Goal: Information Seeking & Learning: Check status

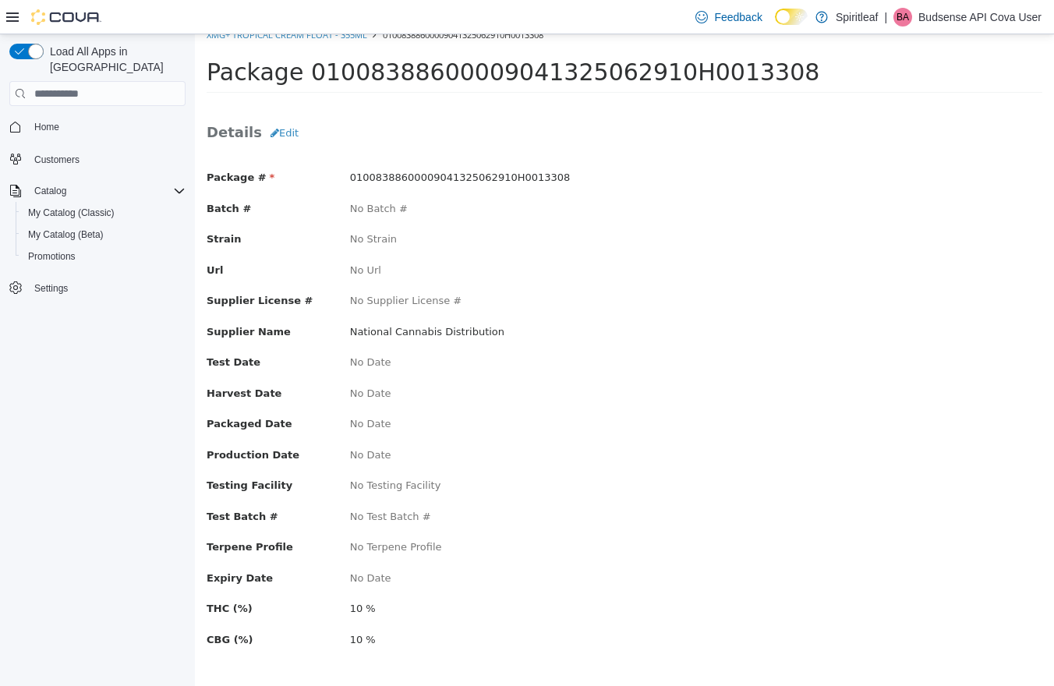
scroll to position [20, 0]
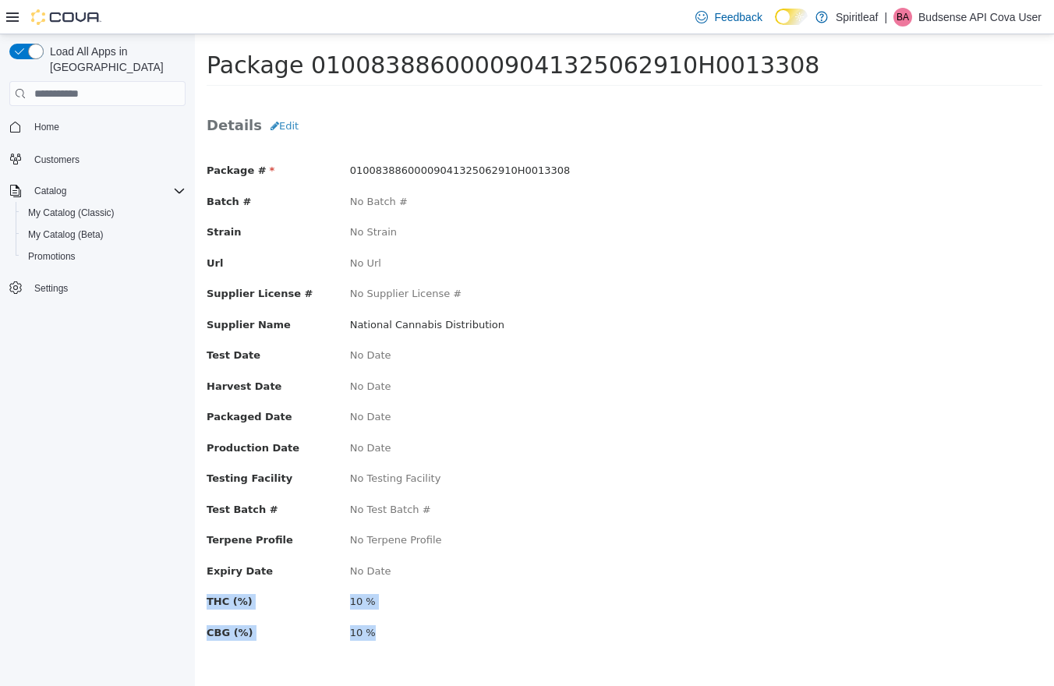
drag, startPoint x: 273, startPoint y: 598, endPoint x: 372, endPoint y: 612, distance: 100.0
click at [195, 583] on html "× XMG+ Tropical Cream Float - 355mL 01008388600009041325062910H0013308 Package …" at bounding box center [624, 350] width 859 height 672
click at [64, 185] on span "Catalog" at bounding box center [50, 191] width 32 height 12
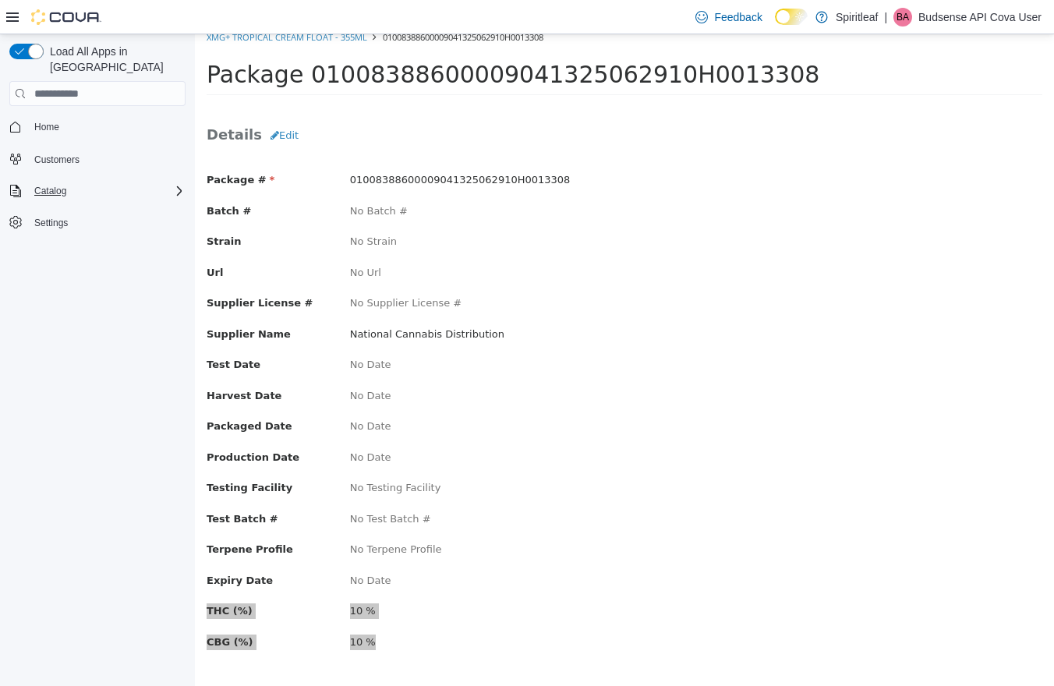
scroll to position [0, 0]
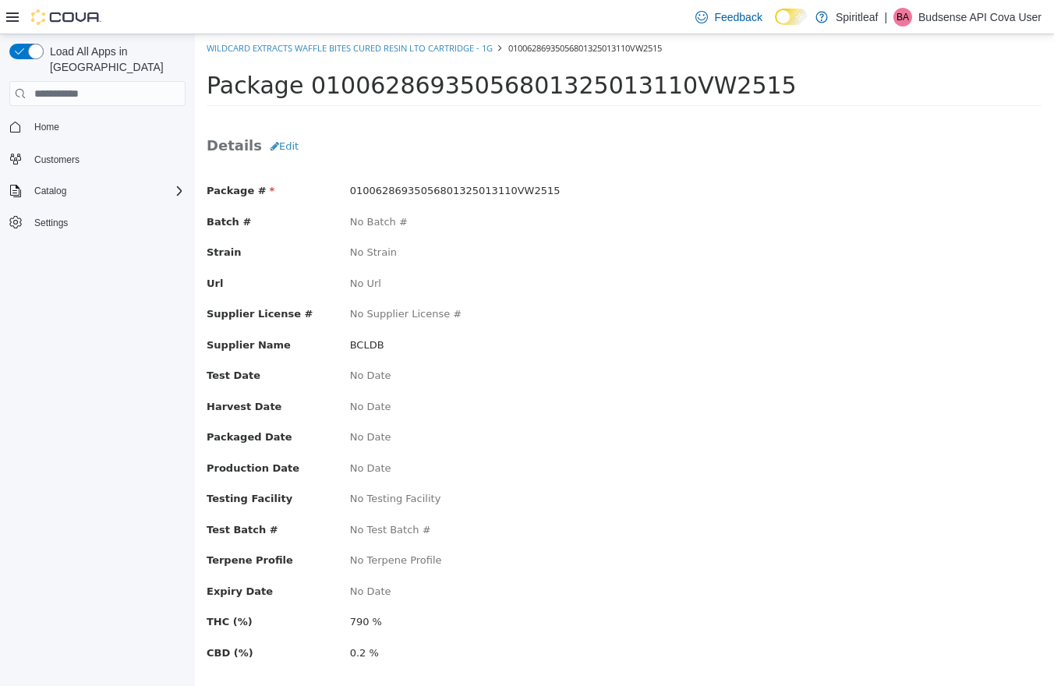
scroll to position [20, 0]
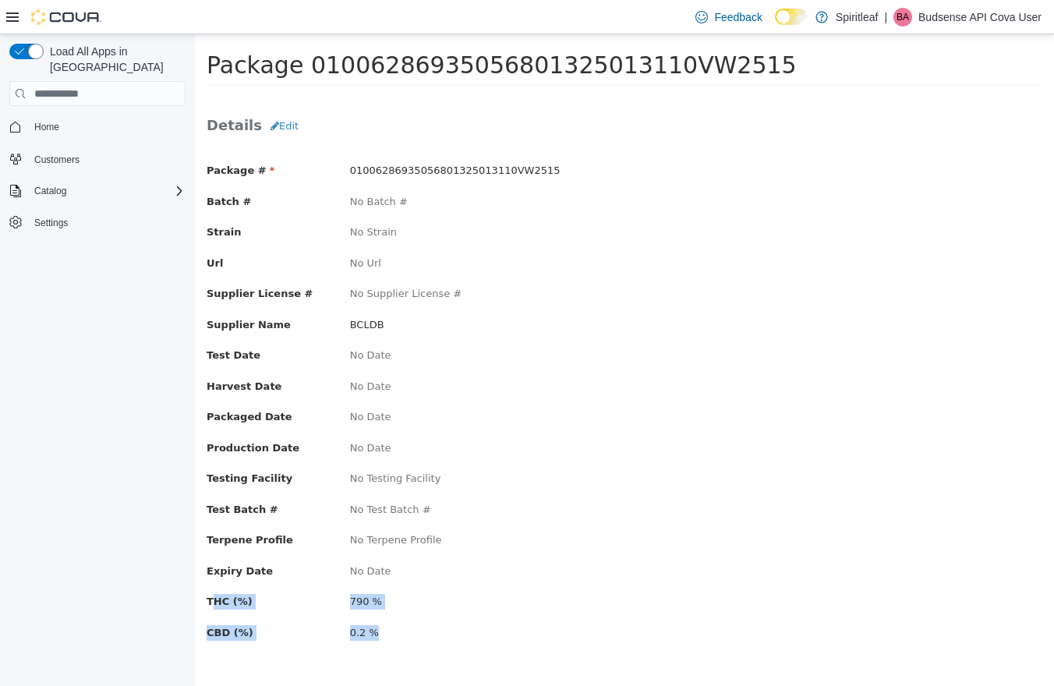
drag, startPoint x: 404, startPoint y: 640, endPoint x: 211, endPoint y: 594, distance: 198.8
click at [211, 594] on div "Package # 01006286935056801325013110VW2515 Batch # No Batch # Strain No Strain …" at bounding box center [625, 409] width 836 height 522
click at [439, 620] on div "Package # 01006286935056801325013110VW2515 Batch # No Batch # Strain No Strain …" at bounding box center [625, 409] width 836 height 522
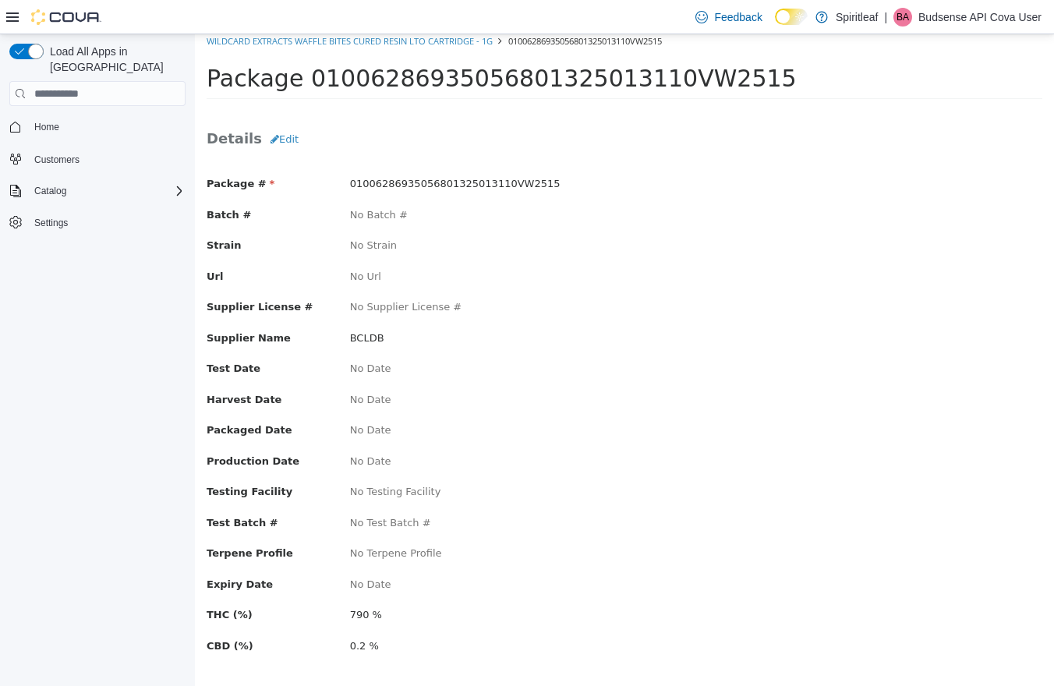
scroll to position [0, 0]
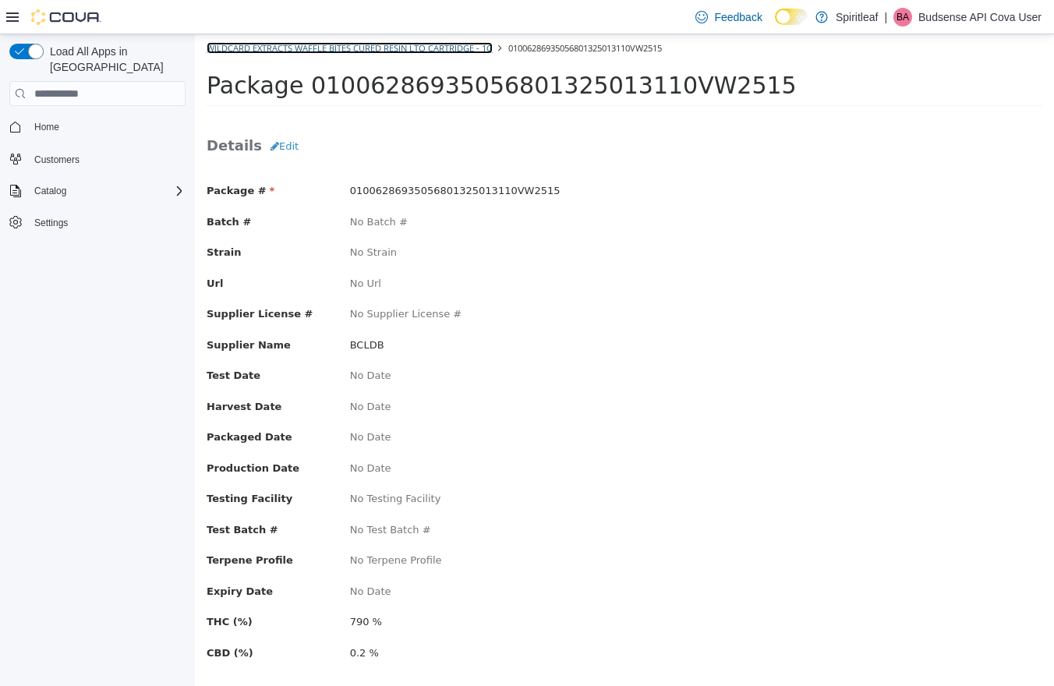
click at [230, 42] on link "Wildcard Extracts Waffle Bites Cured Resin LTO Cartridge - 1g" at bounding box center [350, 48] width 286 height 12
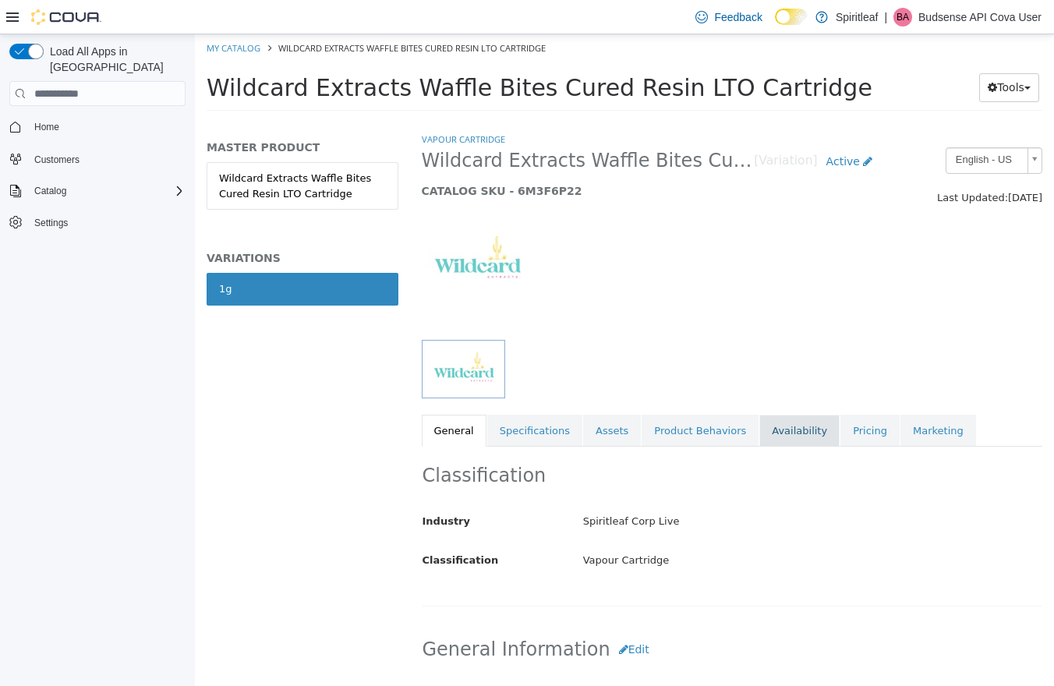
click at [799, 427] on link "Availability" at bounding box center [800, 431] width 80 height 33
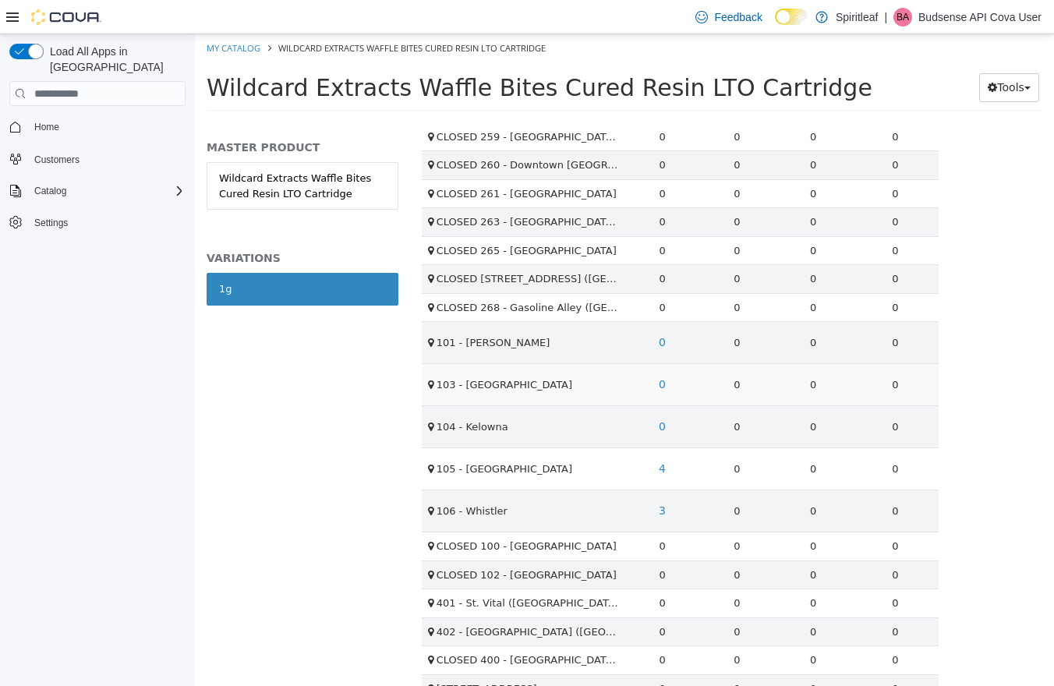
scroll to position [2168, 0]
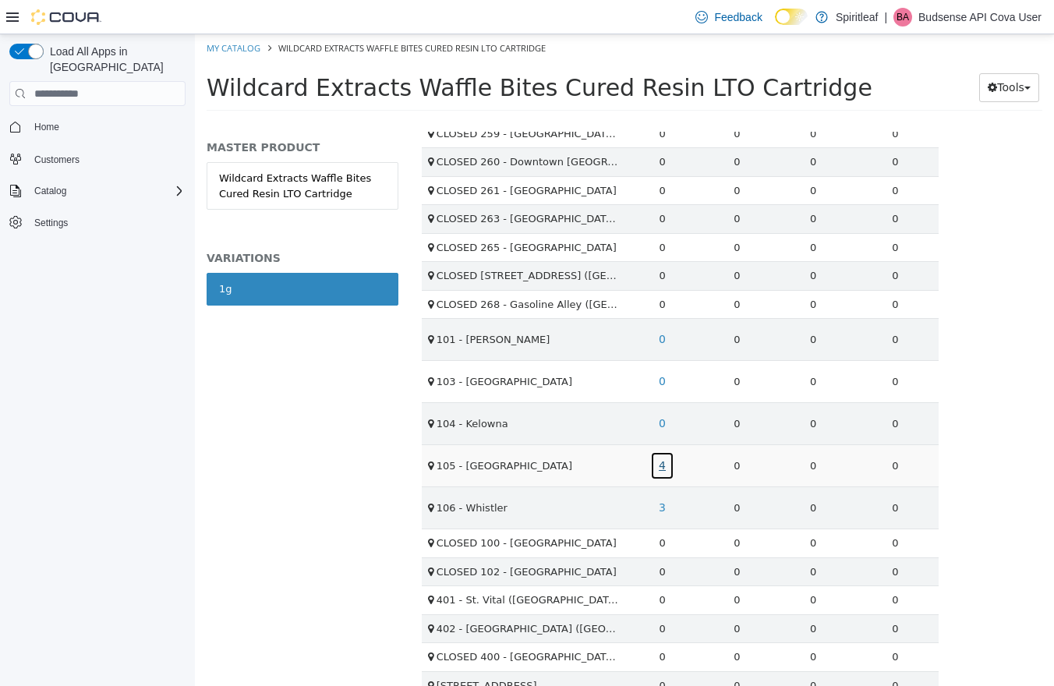
click at [658, 467] on link "4" at bounding box center [662, 466] width 24 height 29
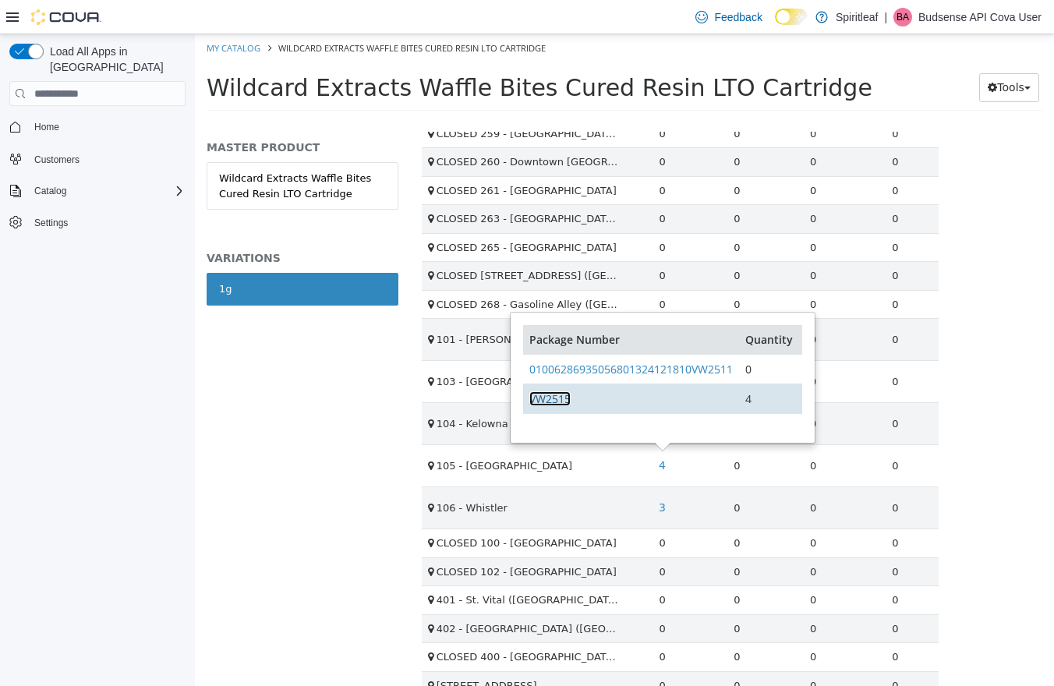
click at [545, 398] on link "VW2515" at bounding box center [549, 398] width 41 height 15
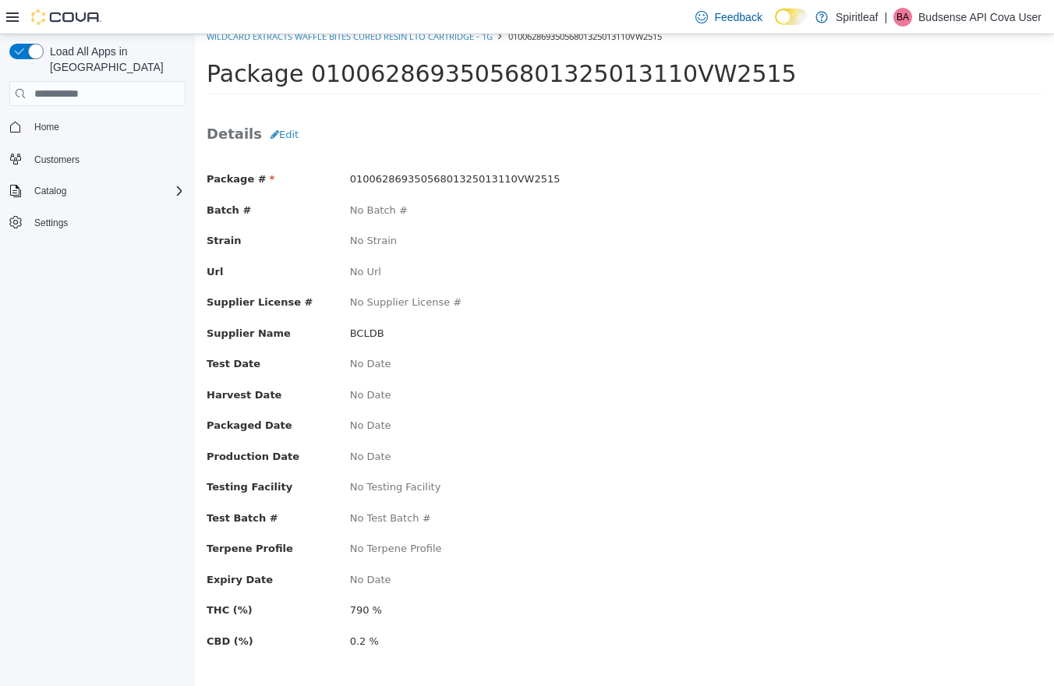
scroll to position [20, 0]
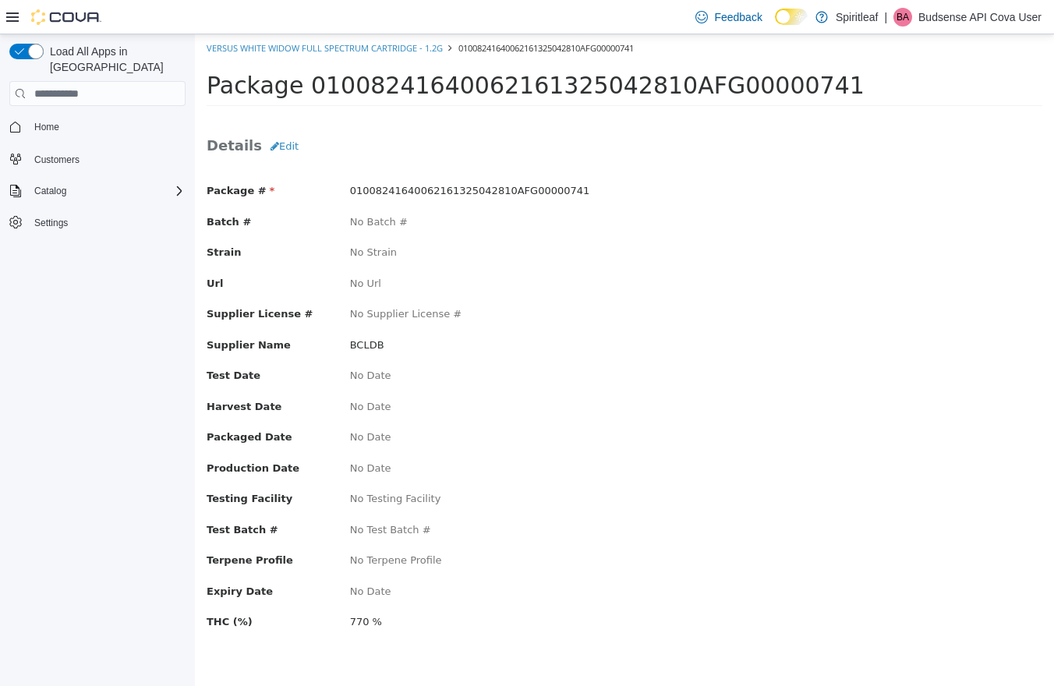
click at [264, 55] on ol "Versus White Widow Full Spectrum Cartridge - 1.2g 01008241640062161325042810AFG…" at bounding box center [624, 48] width 859 height 28
click at [264, 50] on link "Versus White Widow Full Spectrum Cartridge - 1.2g" at bounding box center [325, 48] width 236 height 12
drag, startPoint x: 403, startPoint y: 621, endPoint x: 327, endPoint y: 625, distance: 76.5
click at [327, 625] on div "THC (mg) 784 mg" at bounding box center [624, 623] width 859 height 19
click at [484, 633] on div "THC (mg) 784 mg" at bounding box center [624, 623] width 859 height 19
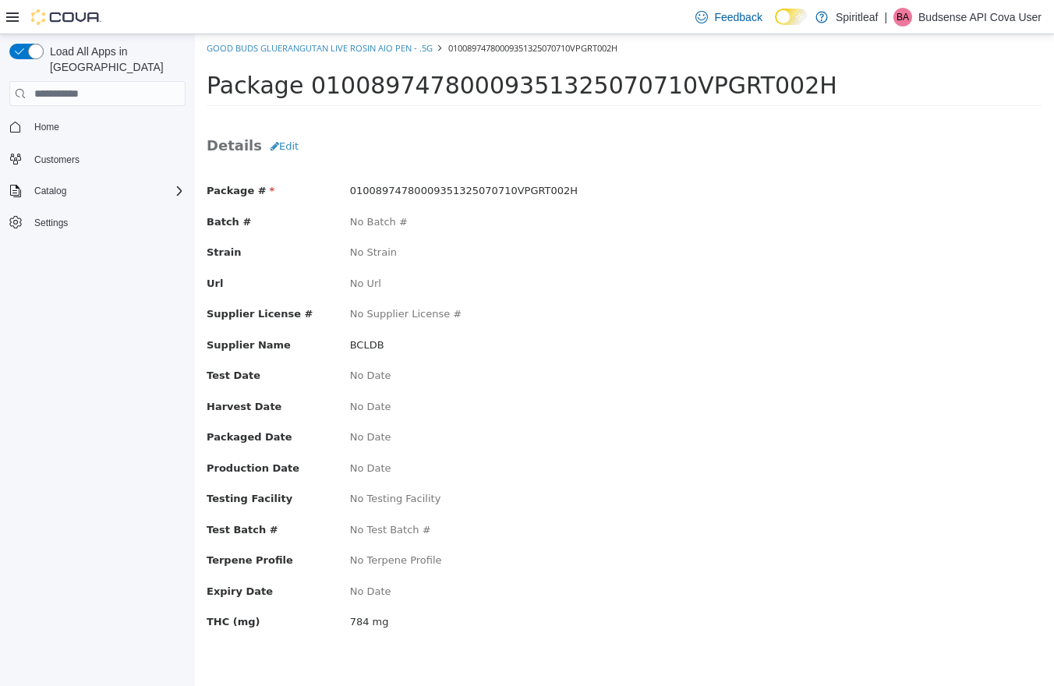
click at [484, 633] on div "THC (mg) 784 mg" at bounding box center [624, 623] width 859 height 19
click at [275, 149] on button "Edit" at bounding box center [284, 147] width 45 height 28
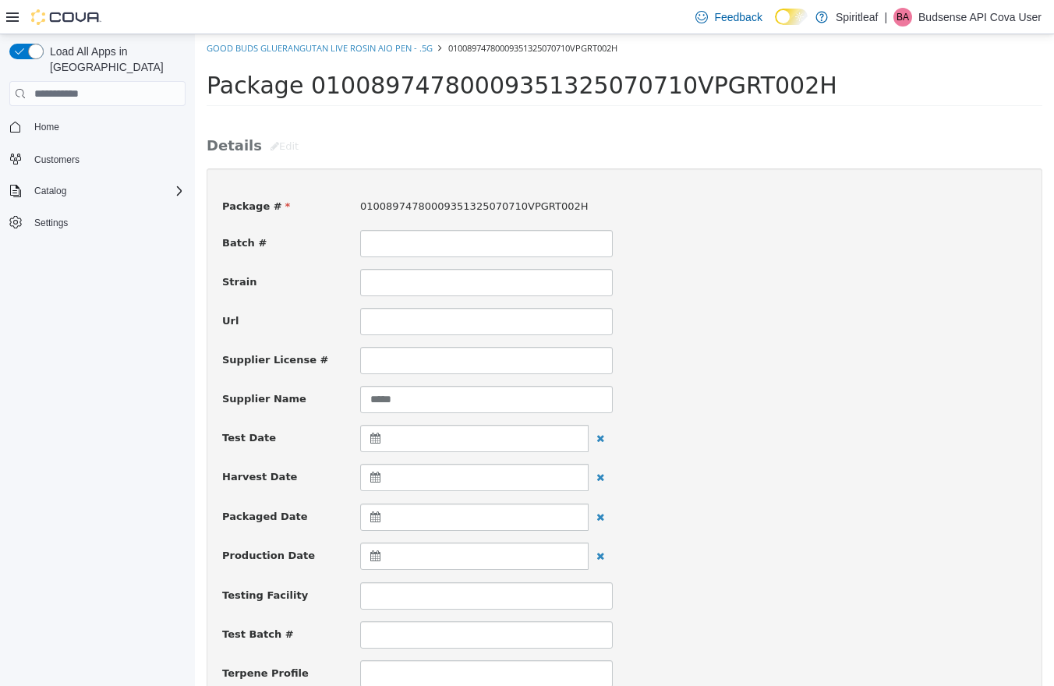
click at [250, 55] on li "Good Buds Gluerangutan Live Rosin AIO Pen - .5g" at bounding box center [320, 49] width 226 height 16
click at [250, 48] on link "Good Buds Gluerangutan Live Rosin AIO Pen - .5g" at bounding box center [320, 48] width 226 height 12
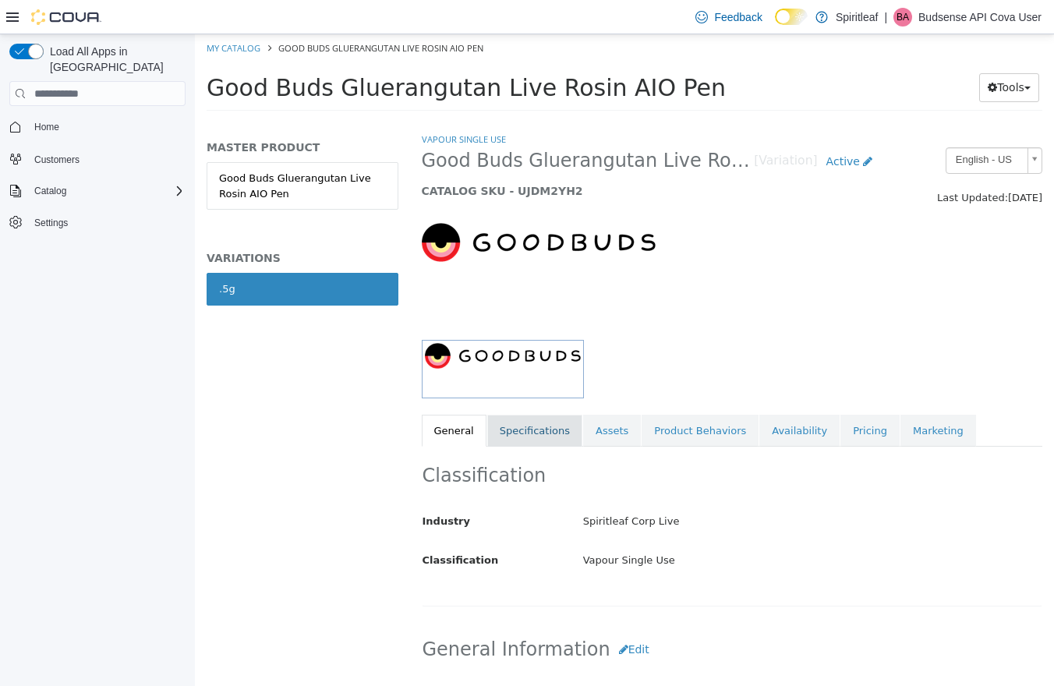
click at [544, 431] on link "Specifications" at bounding box center [534, 431] width 95 height 33
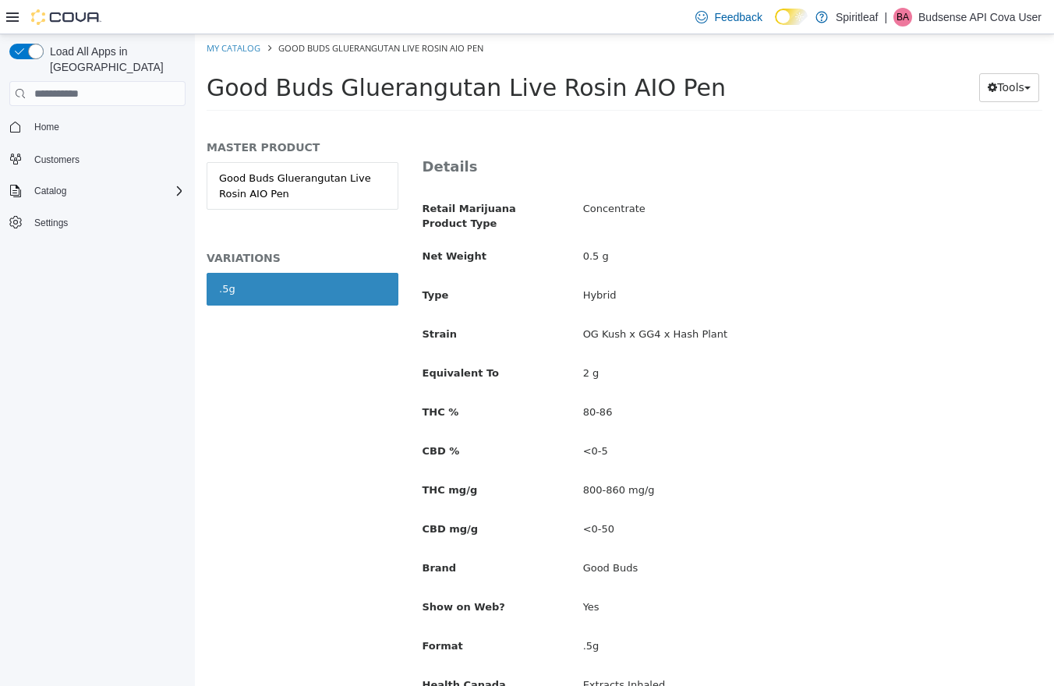
scroll to position [425, 0]
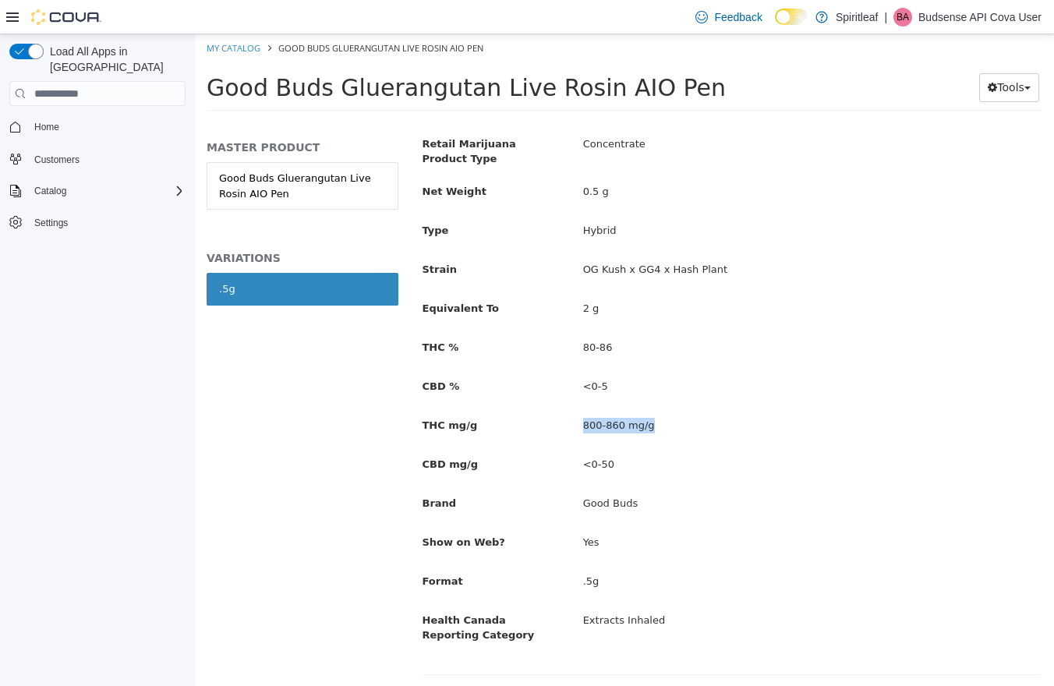
drag, startPoint x: 567, startPoint y: 421, endPoint x: 682, endPoint y: 424, distance: 115.5
click at [682, 424] on div "THC mg/g 800-860 mg/g" at bounding box center [732, 426] width 643 height 27
click at [240, 44] on link "My Catalog" at bounding box center [234, 48] width 54 height 12
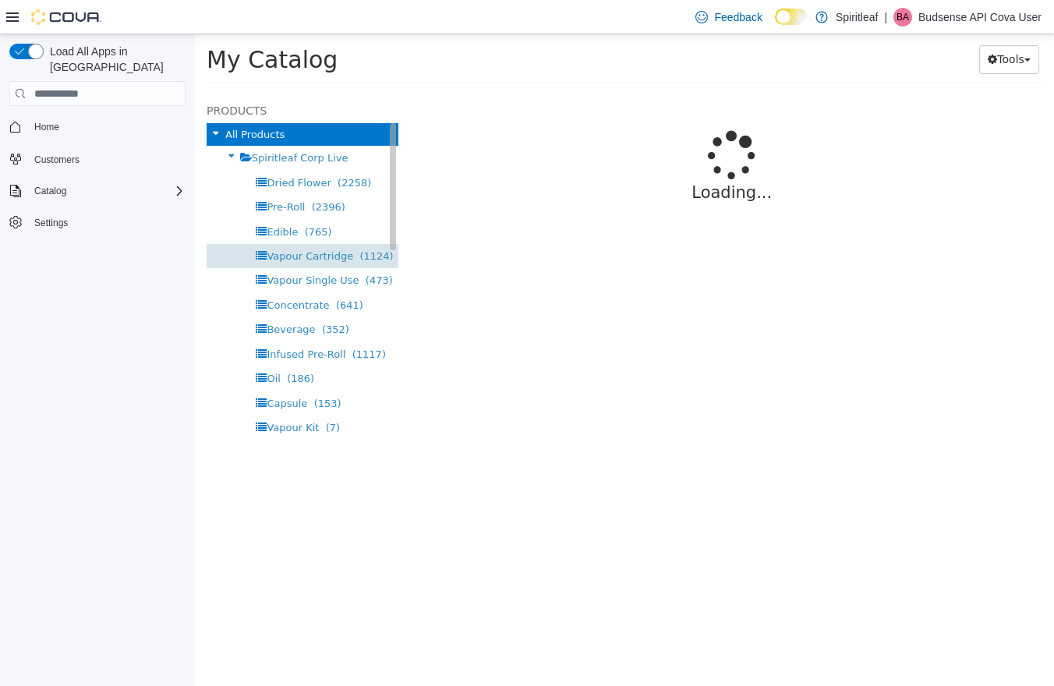
select select "**********"
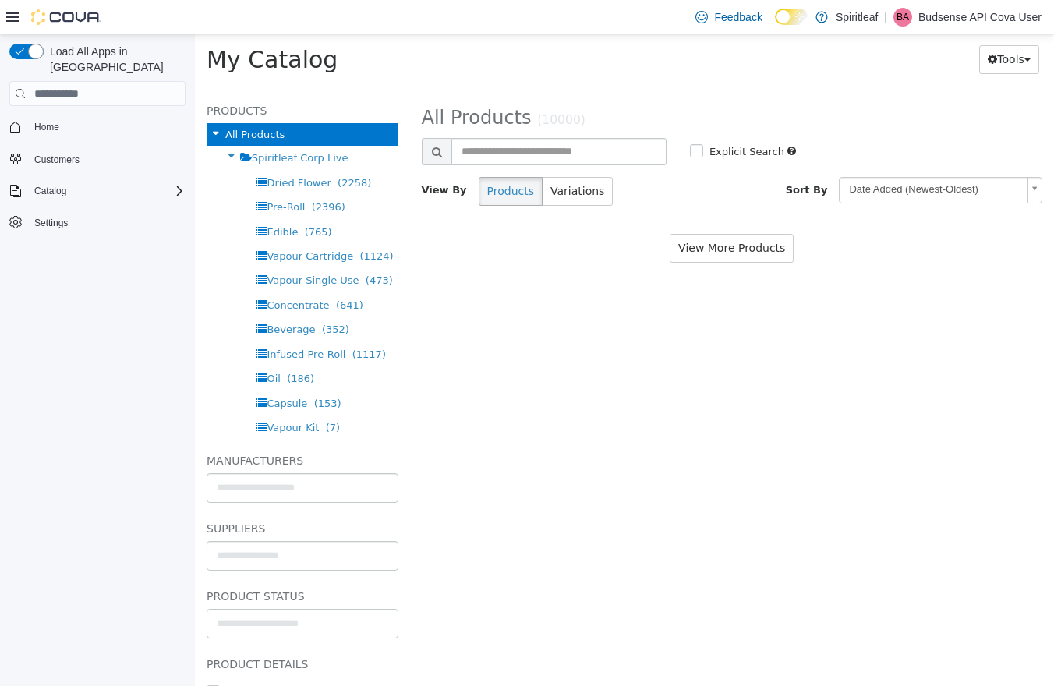
click at [1039, 257] on div "View More Products" at bounding box center [733, 248] width 622 height 29
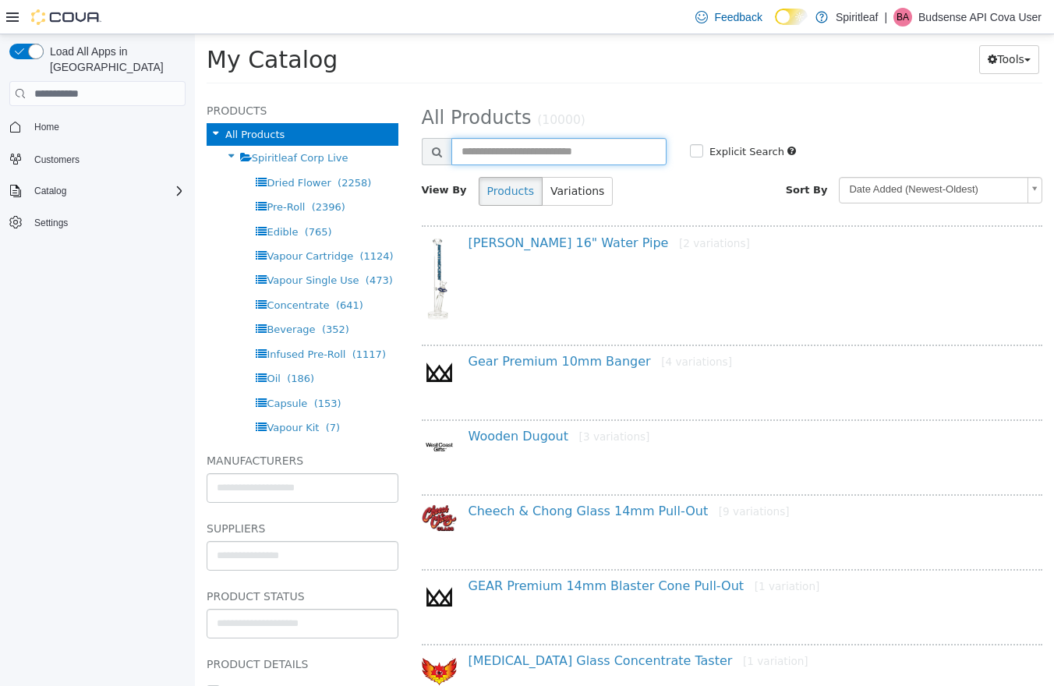
click at [540, 147] on input "text" at bounding box center [559, 151] width 215 height 27
type input "**********"
select select "**********"
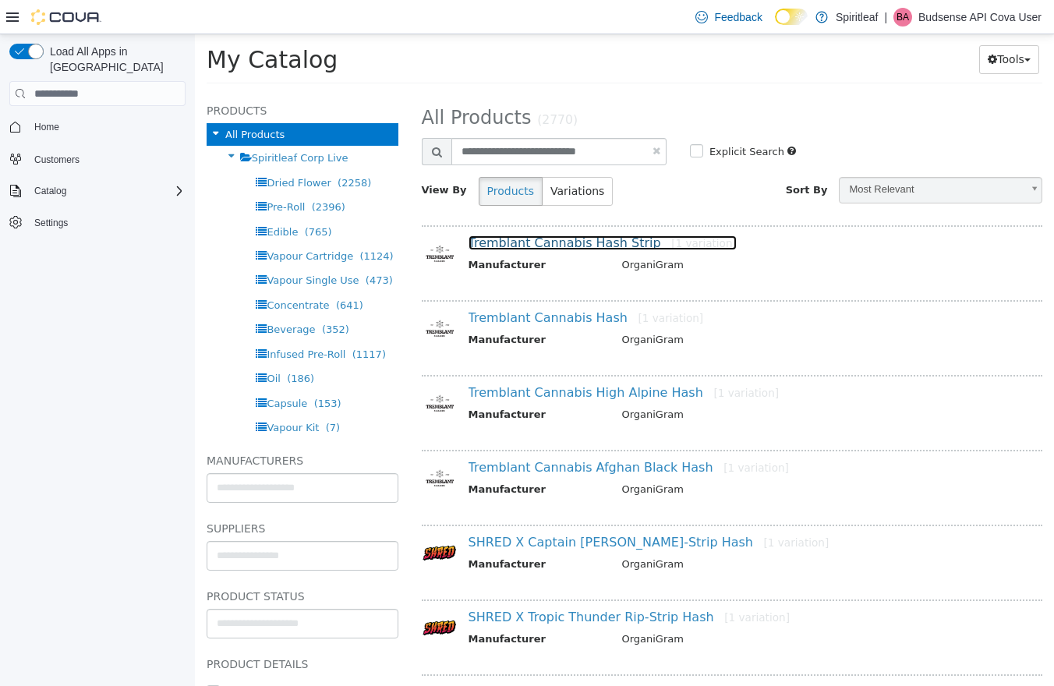
click at [565, 243] on link "Tremblant Cannabis Hash Strip [1 variation]" at bounding box center [603, 243] width 268 height 15
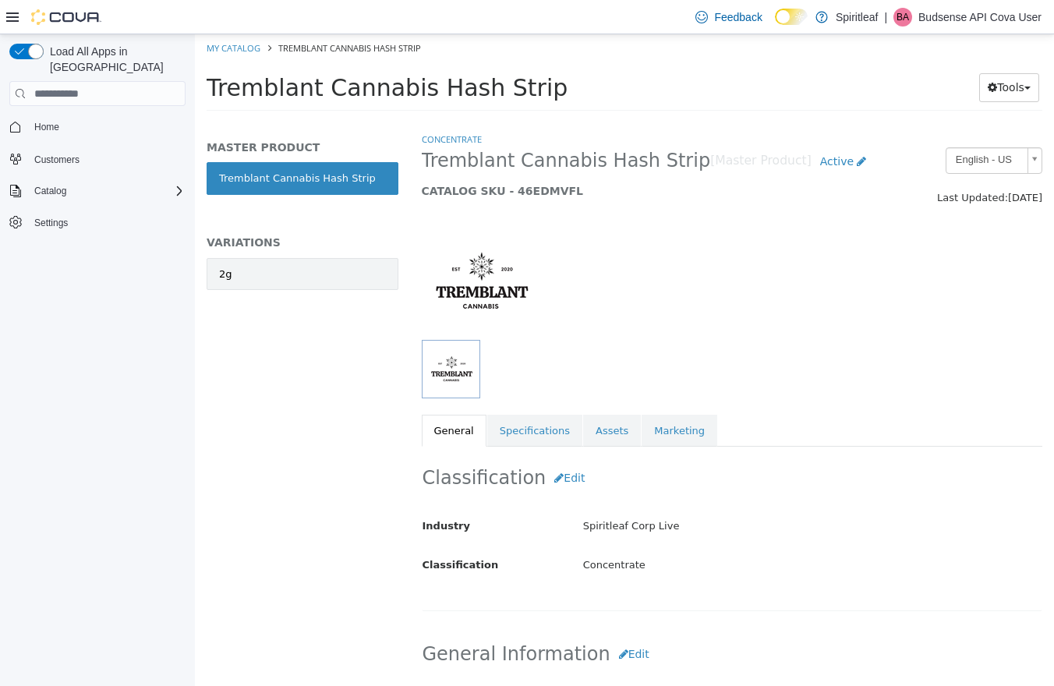
click at [290, 261] on link "2g" at bounding box center [303, 274] width 192 height 33
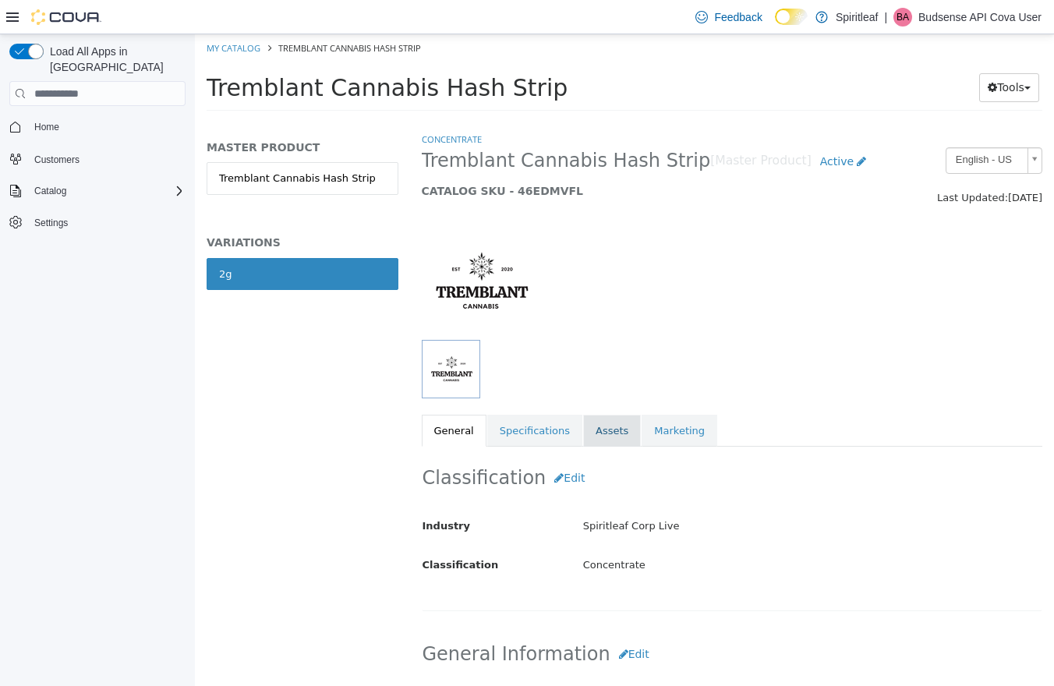
click at [607, 435] on link "Assets" at bounding box center [612, 431] width 58 height 33
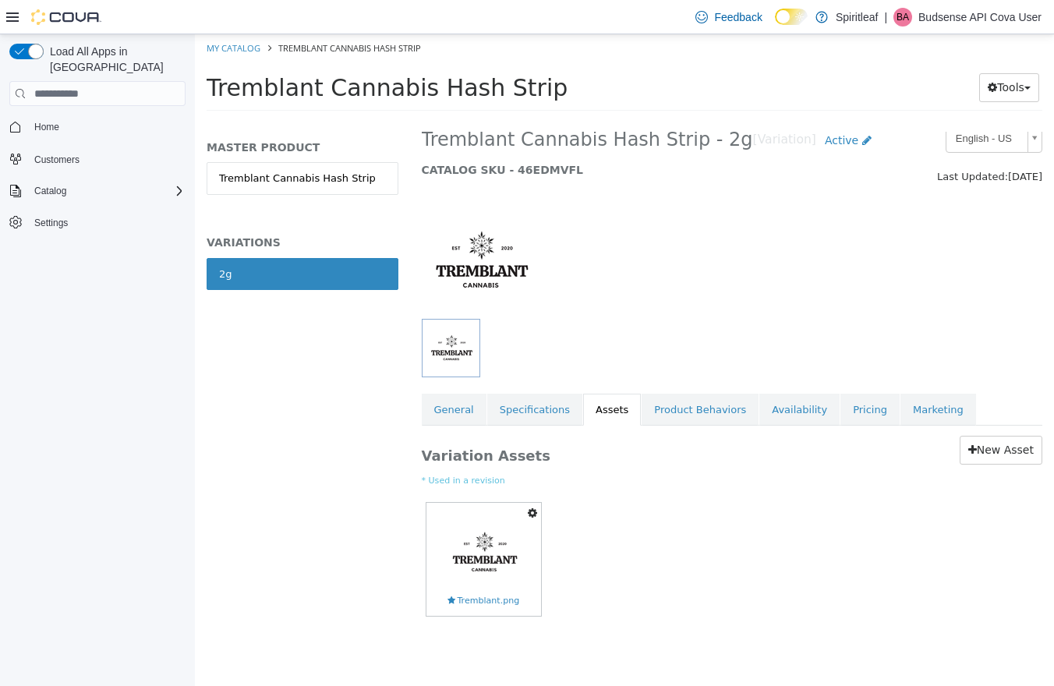
scroll to position [18, 0]
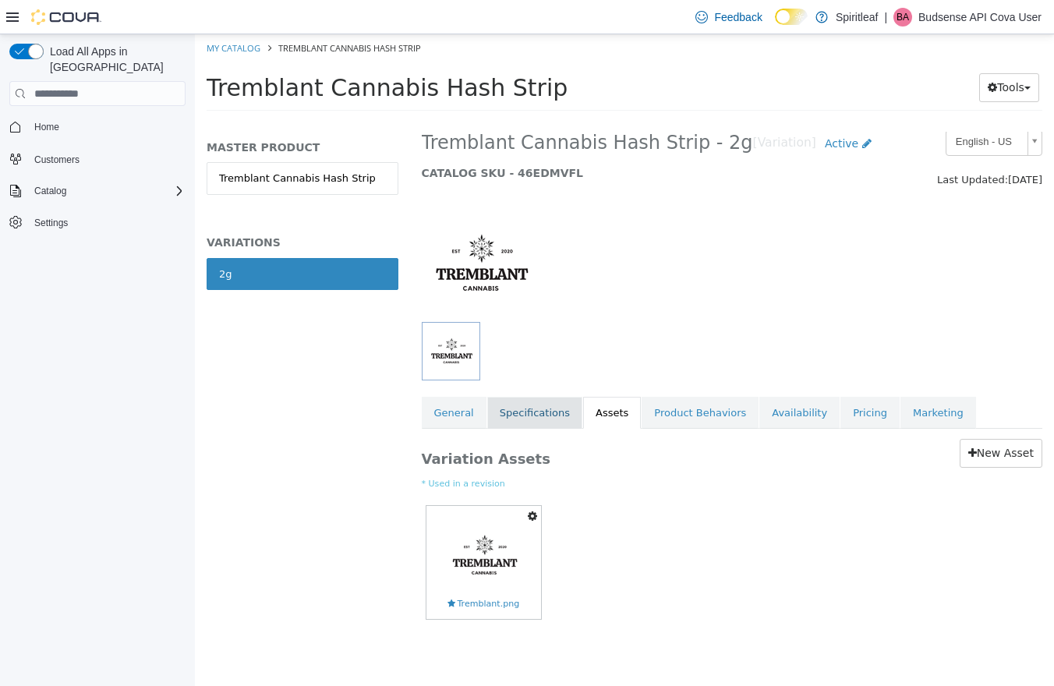
click at [521, 410] on link "Specifications" at bounding box center [534, 413] width 95 height 33
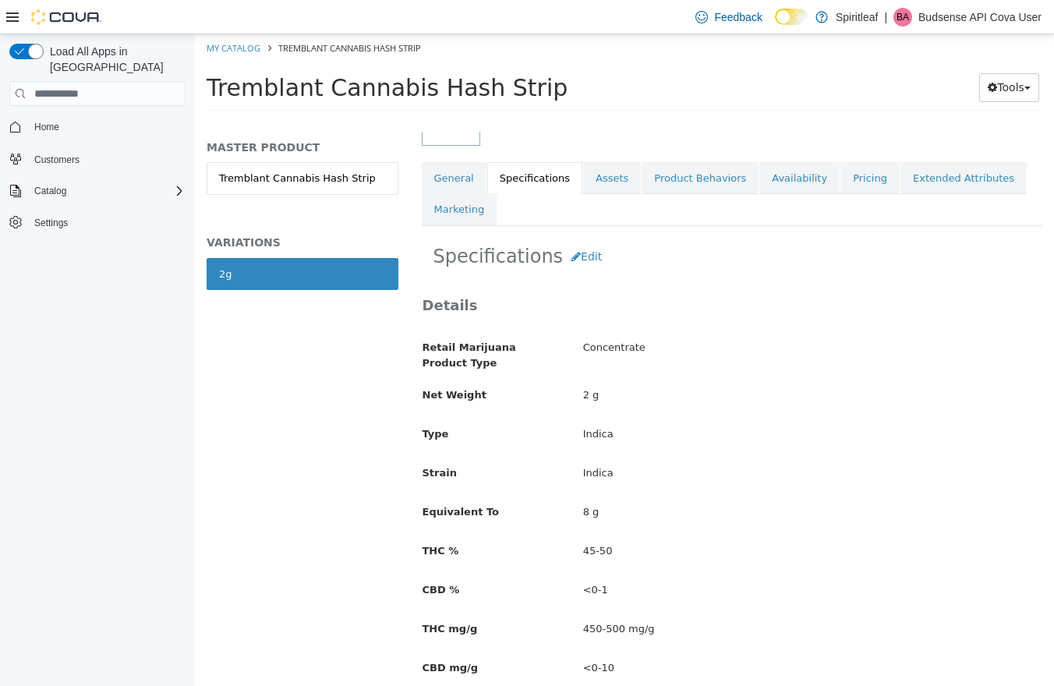
scroll to position [189, 0]
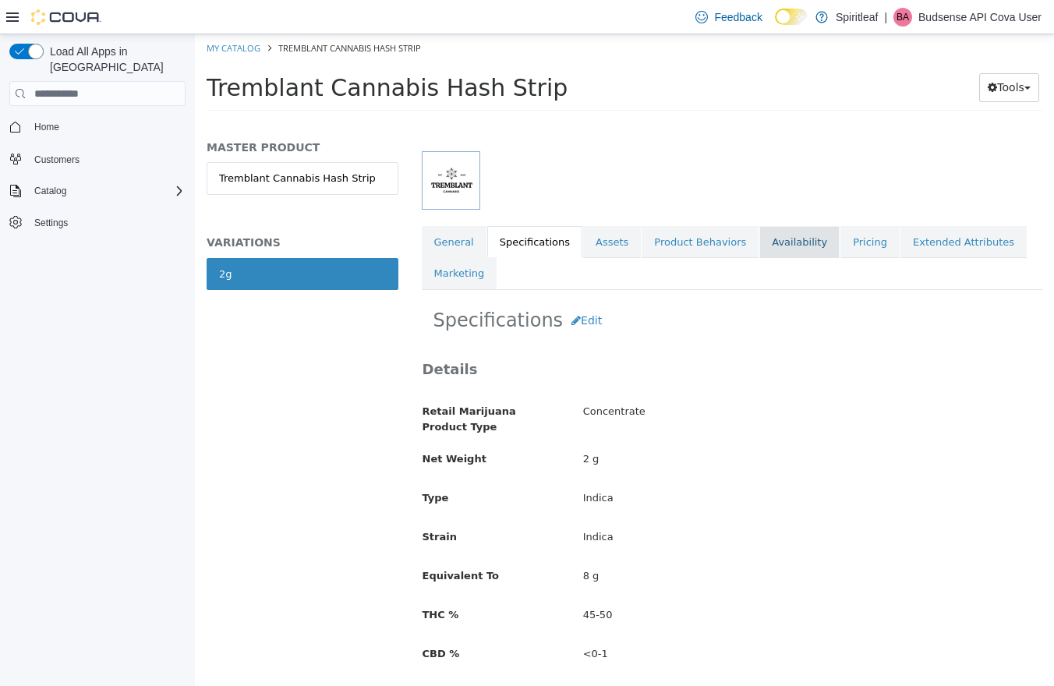
click at [785, 239] on link "Availability" at bounding box center [800, 242] width 80 height 33
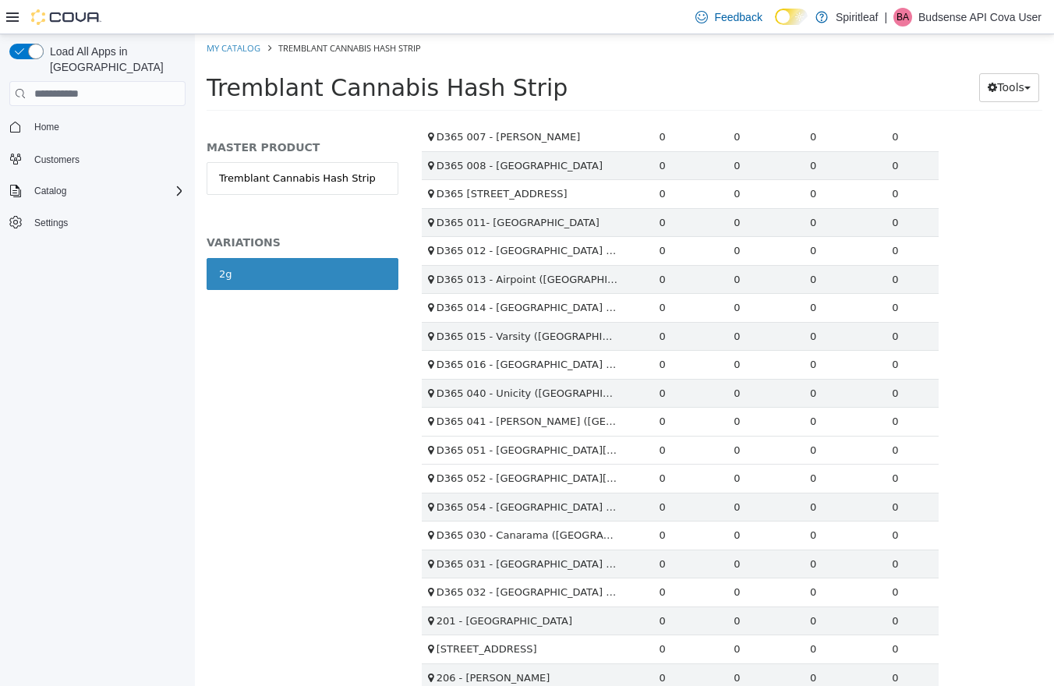
scroll to position [2285, 0]
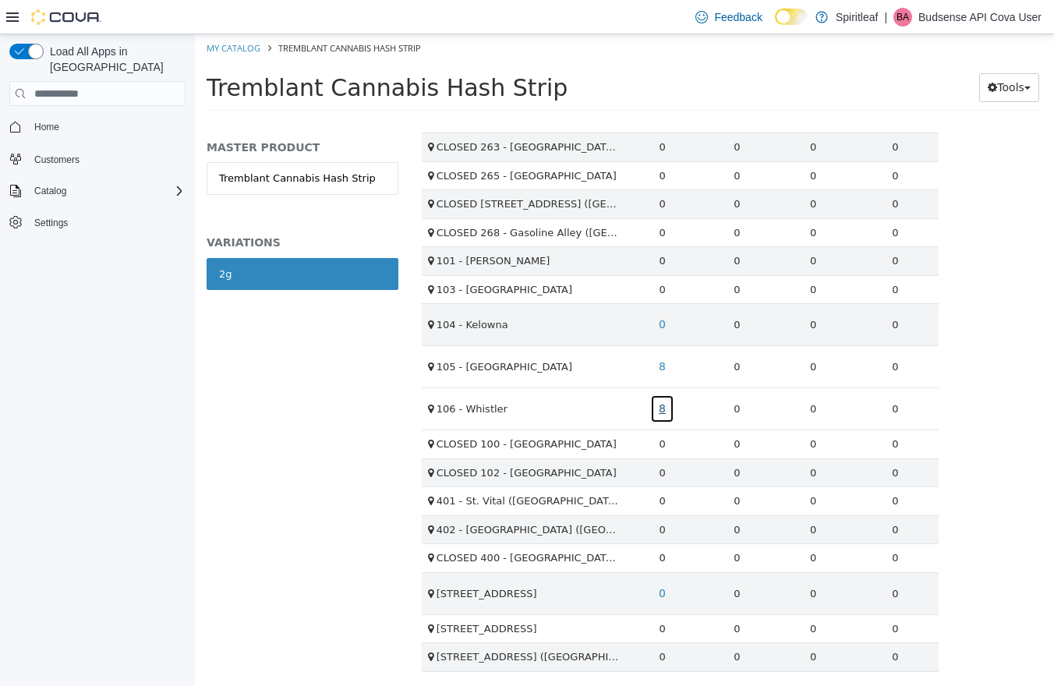
click at [660, 409] on link "8" at bounding box center [662, 409] width 24 height 29
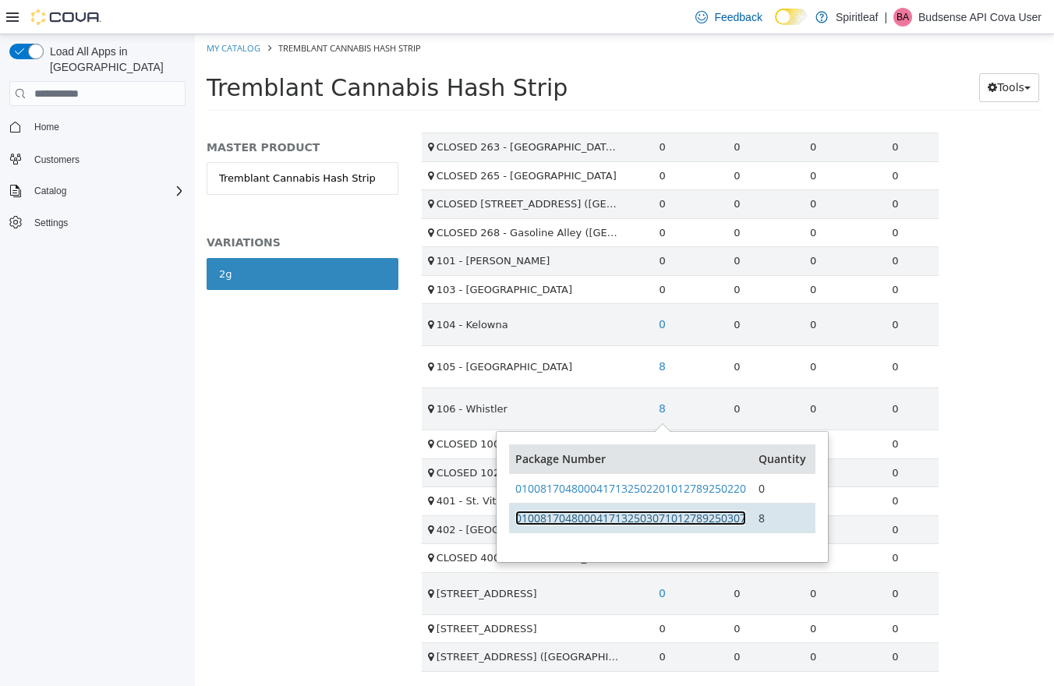
click at [675, 512] on link "0100817048000417132503071012789250307" at bounding box center [630, 518] width 231 height 15
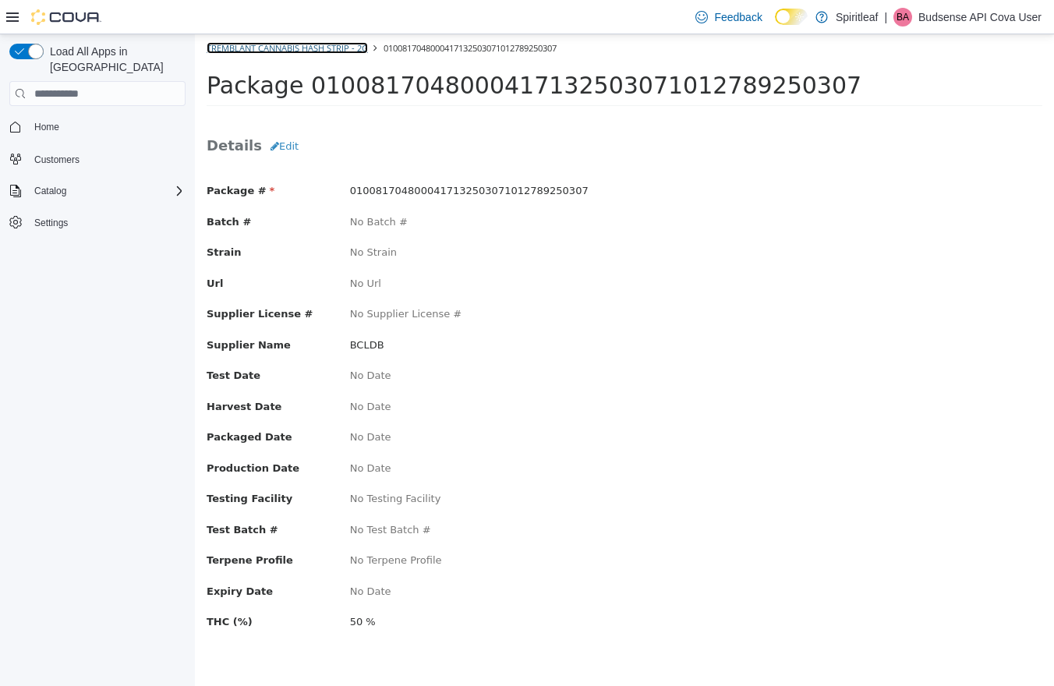
click at [218, 48] on link "Tremblant Cannabis Hash Strip - 2g" at bounding box center [287, 48] width 161 height 12
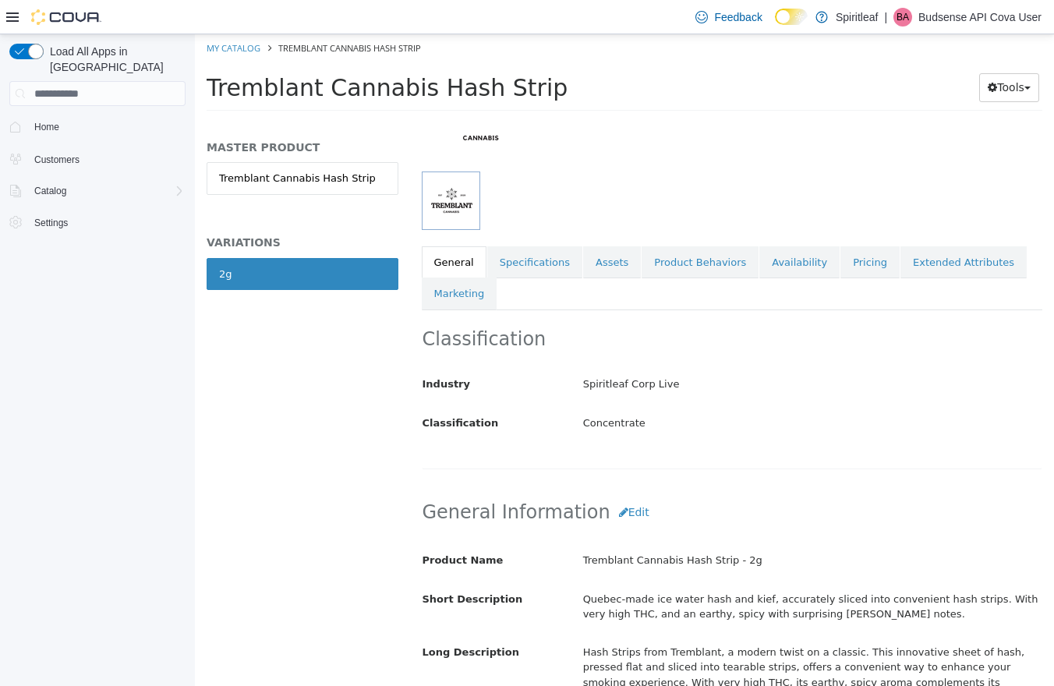
scroll to position [18, 0]
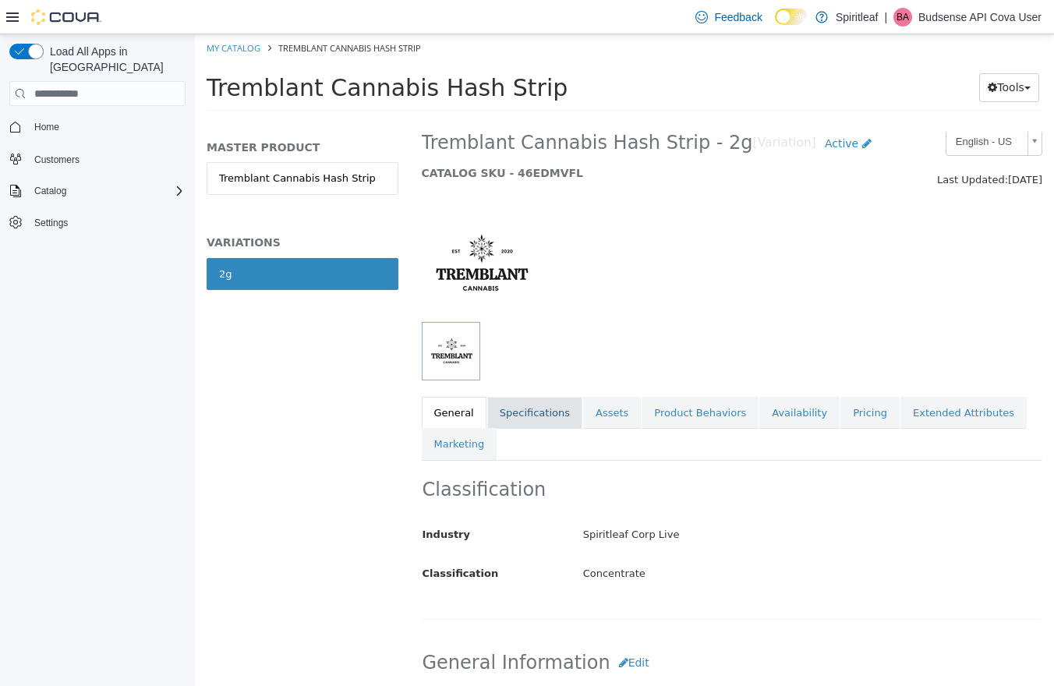
click at [544, 423] on link "Specifications" at bounding box center [534, 413] width 95 height 33
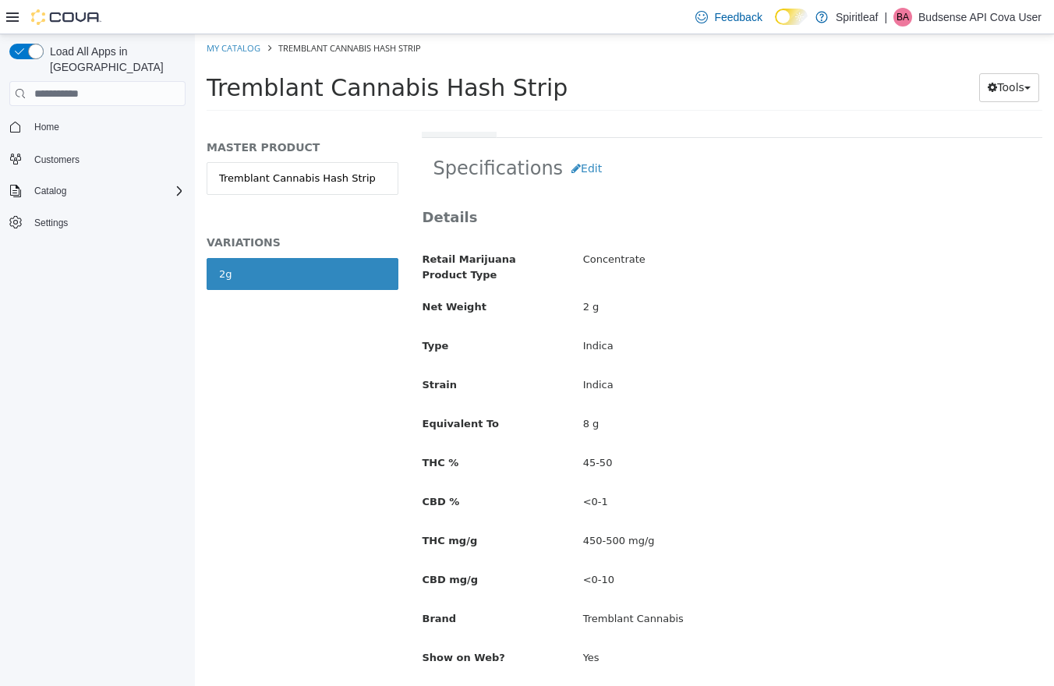
scroll to position [344, 0]
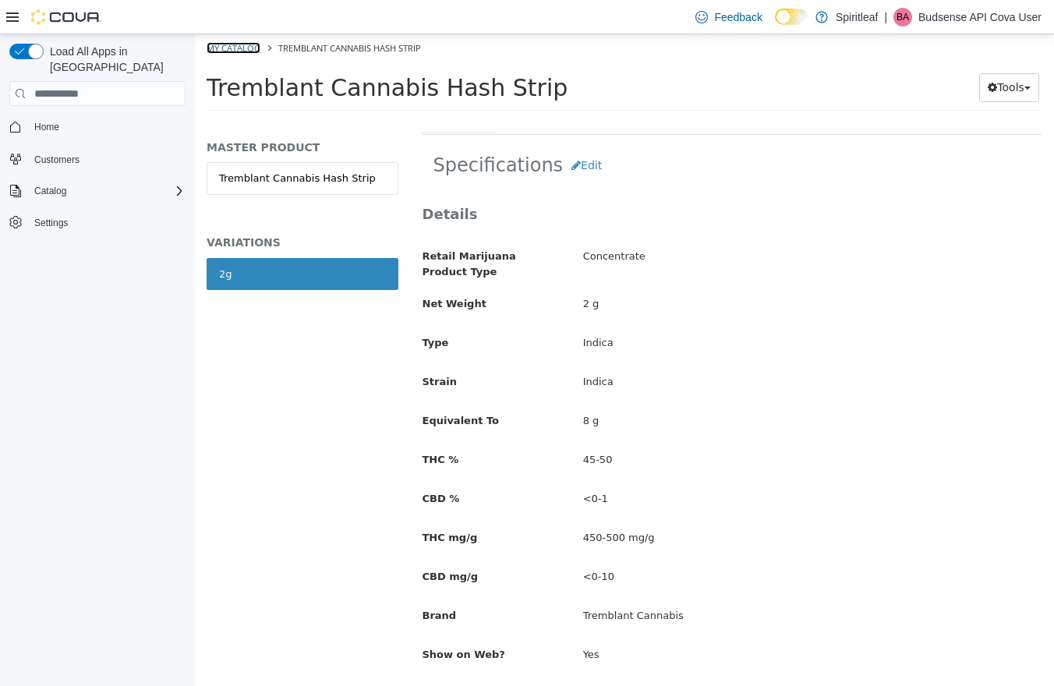
click at [221, 48] on link "My Catalog" at bounding box center [234, 48] width 54 height 12
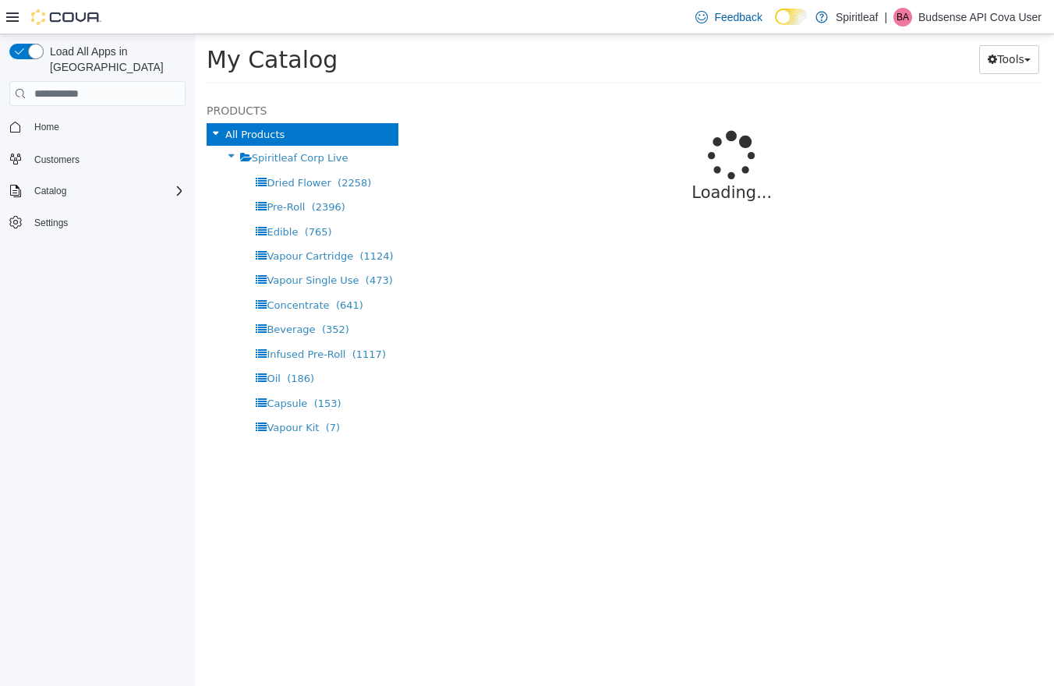
select select "**********"
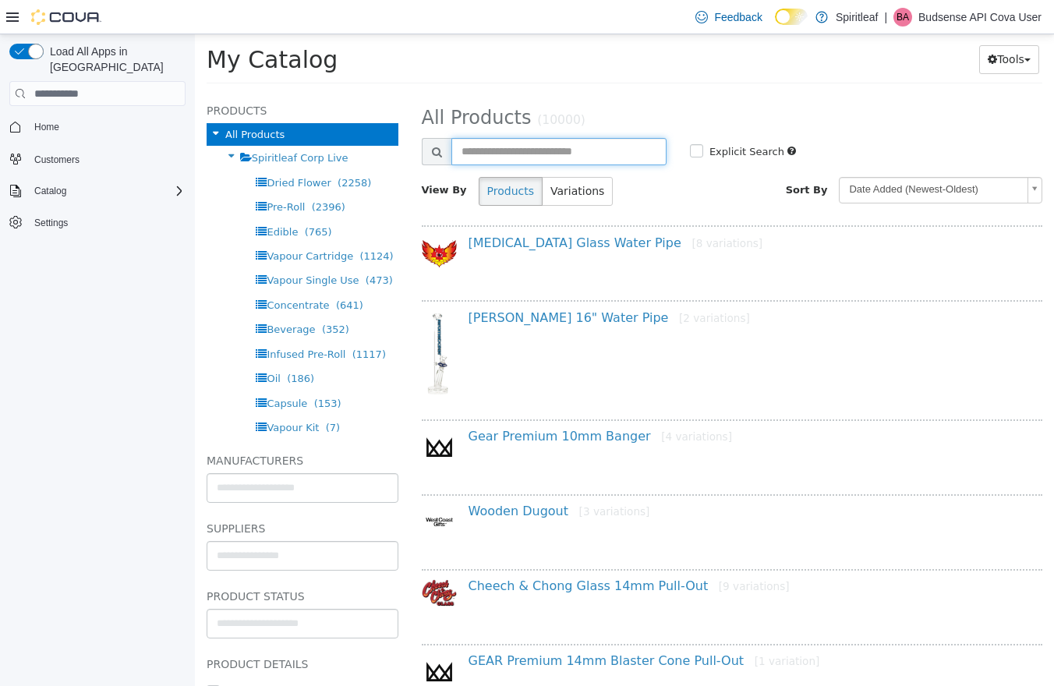
click at [544, 148] on input "text" at bounding box center [559, 151] width 215 height 27
type input "**********"
select select "**********"
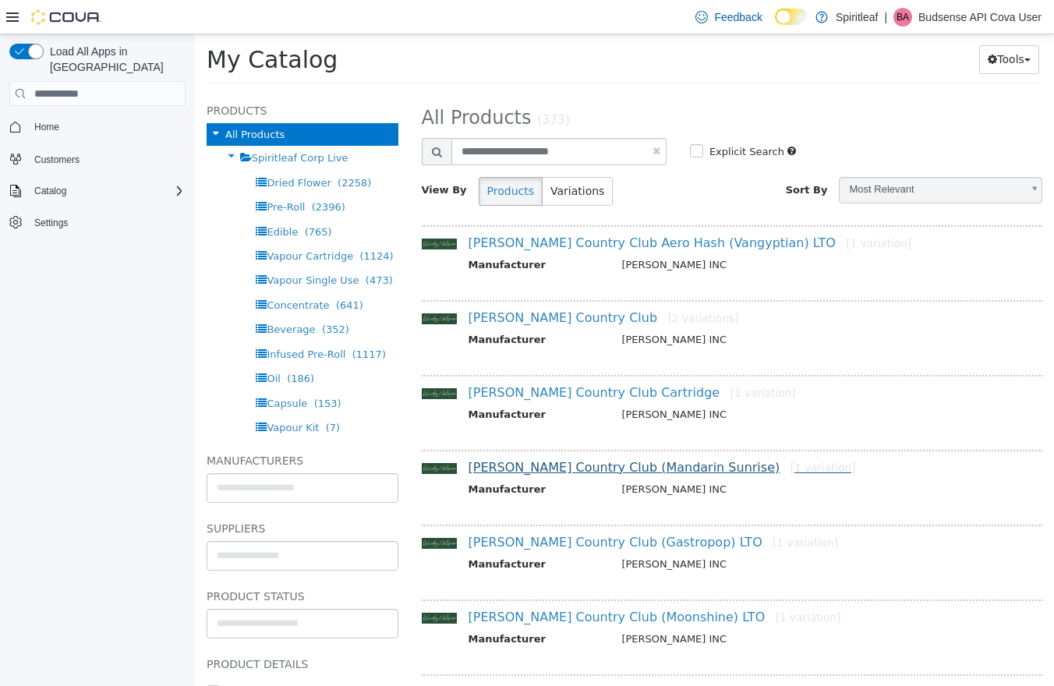
scroll to position [3, 0]
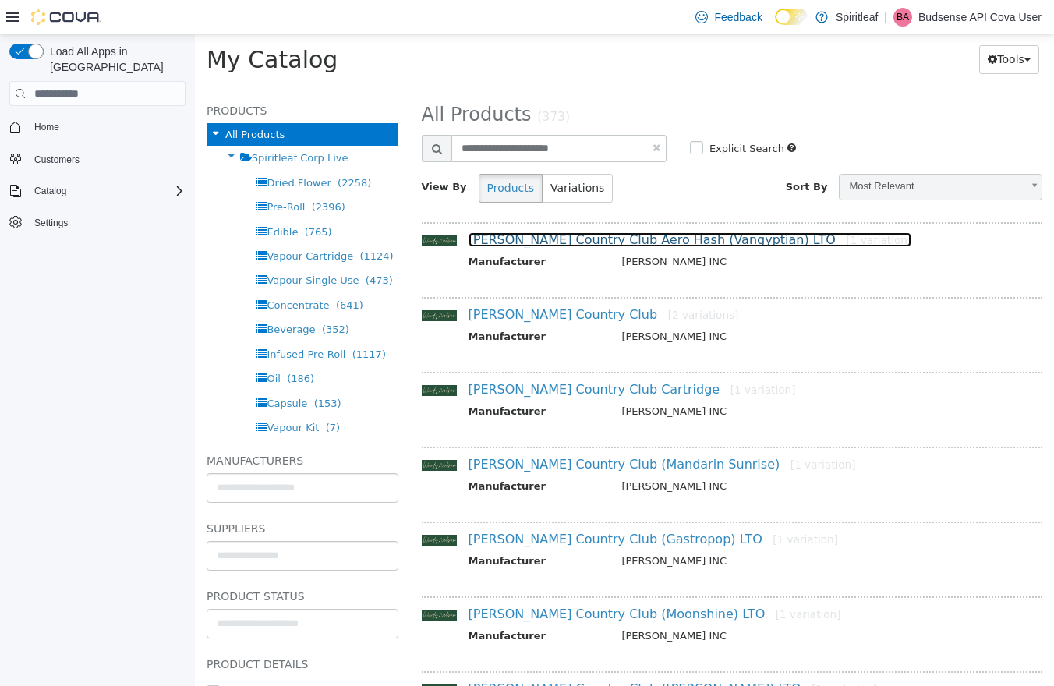
click at [613, 239] on link "Woody Nelson Country Club Aero Hash (Vangyptian) LTO [1 variation]" at bounding box center [691, 239] width 444 height 15
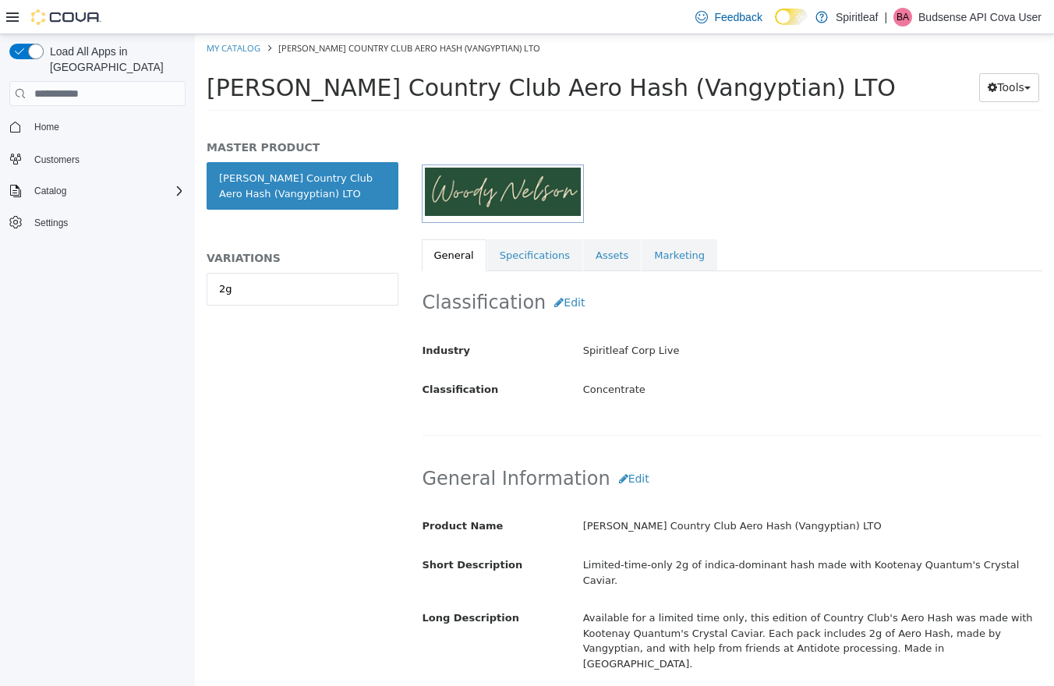
scroll to position [276, 0]
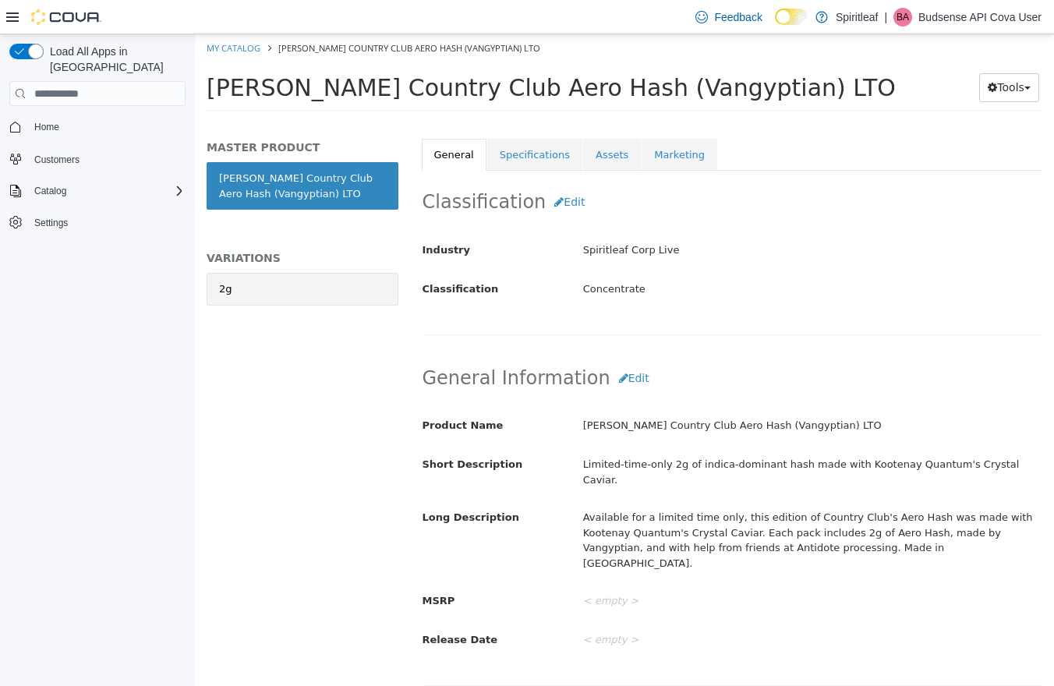
click at [306, 292] on link "2g" at bounding box center [303, 289] width 192 height 33
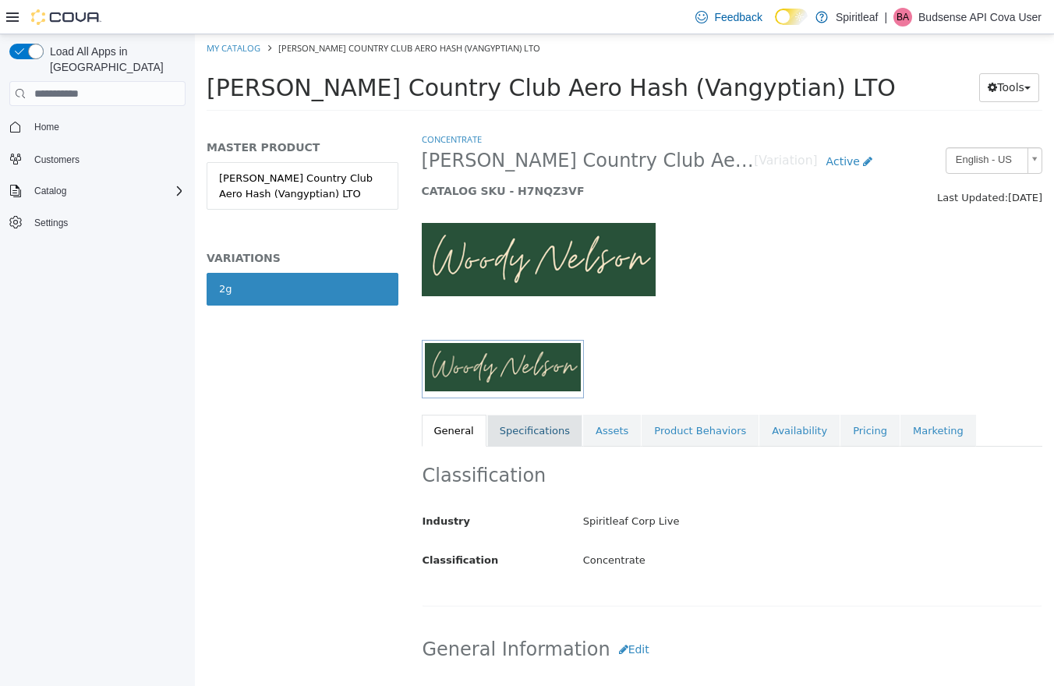
click at [503, 432] on link "Specifications" at bounding box center [534, 431] width 95 height 33
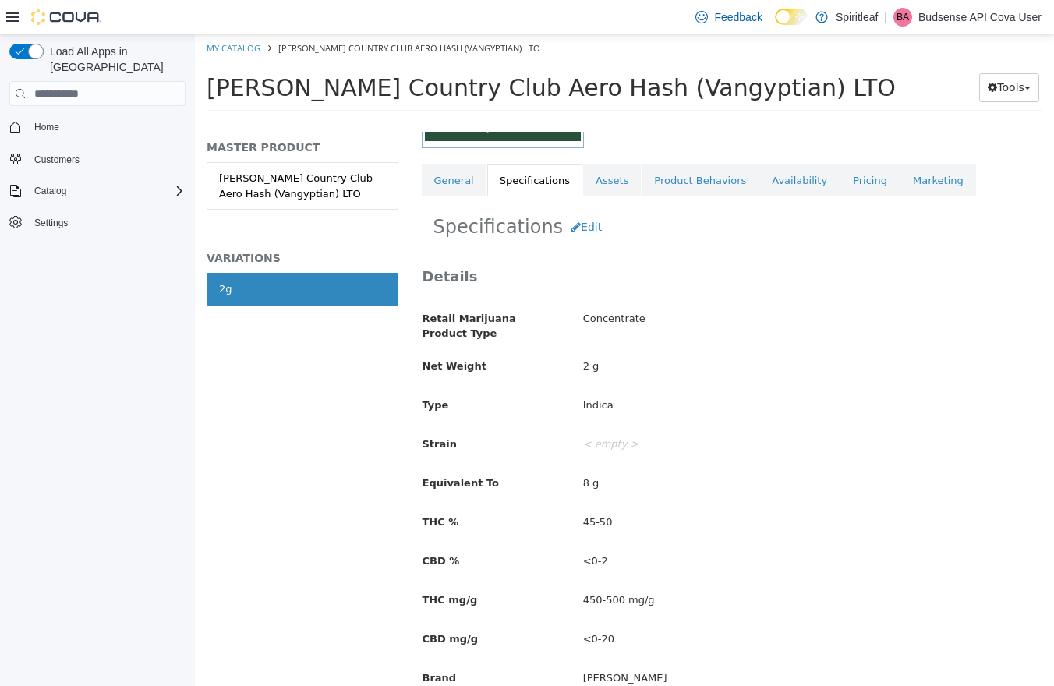
scroll to position [202, 0]
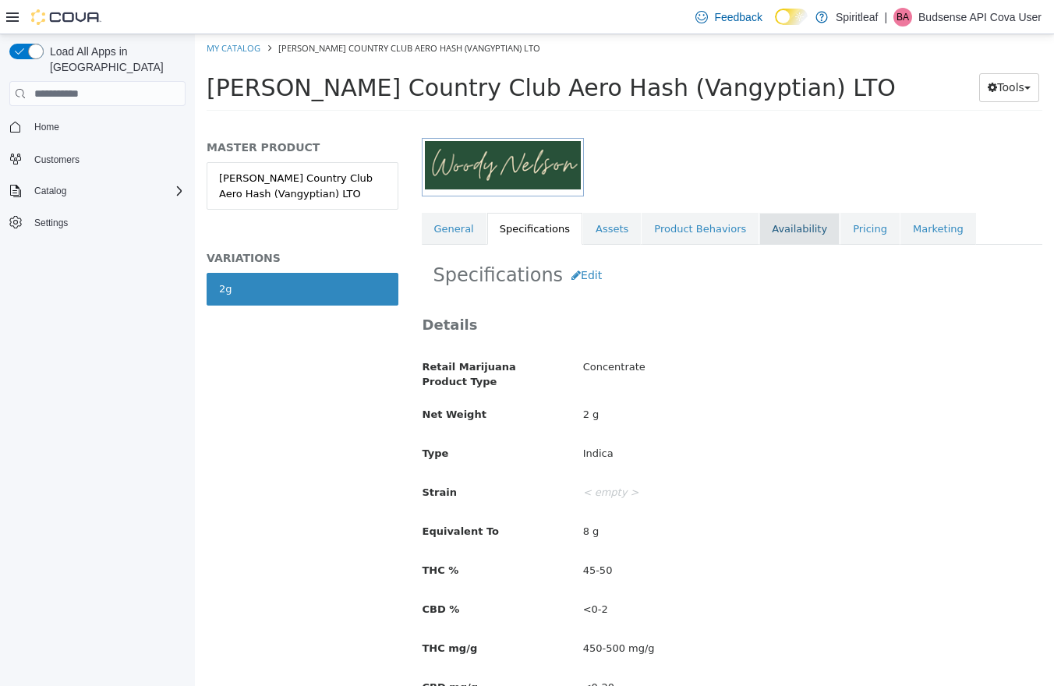
click at [796, 232] on link "Availability" at bounding box center [800, 229] width 80 height 33
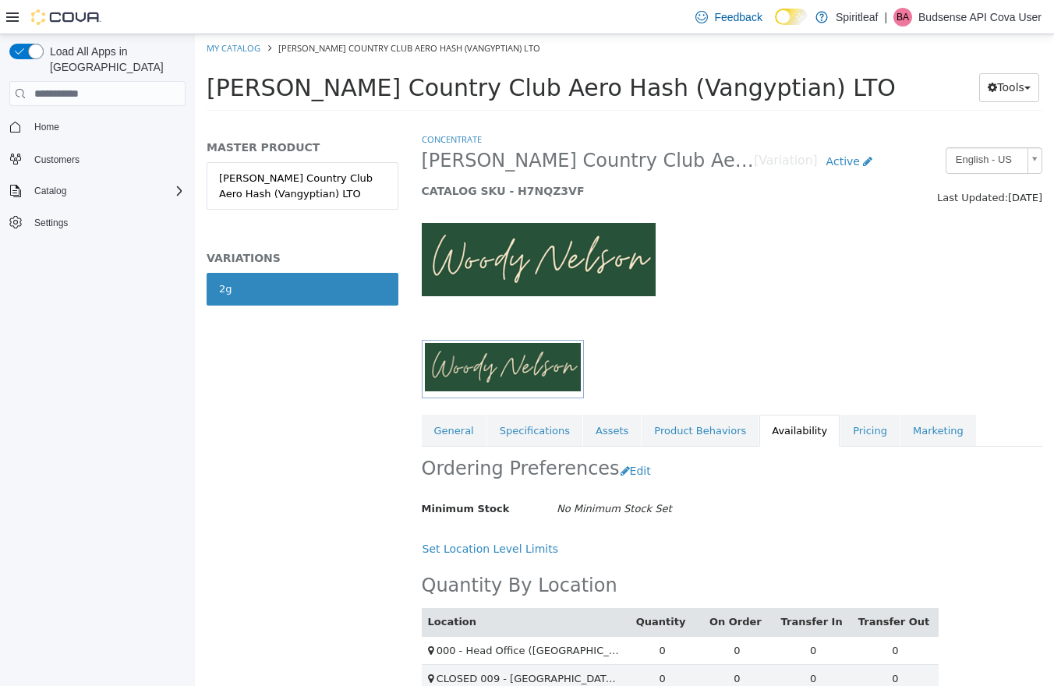
scroll to position [2253, 0]
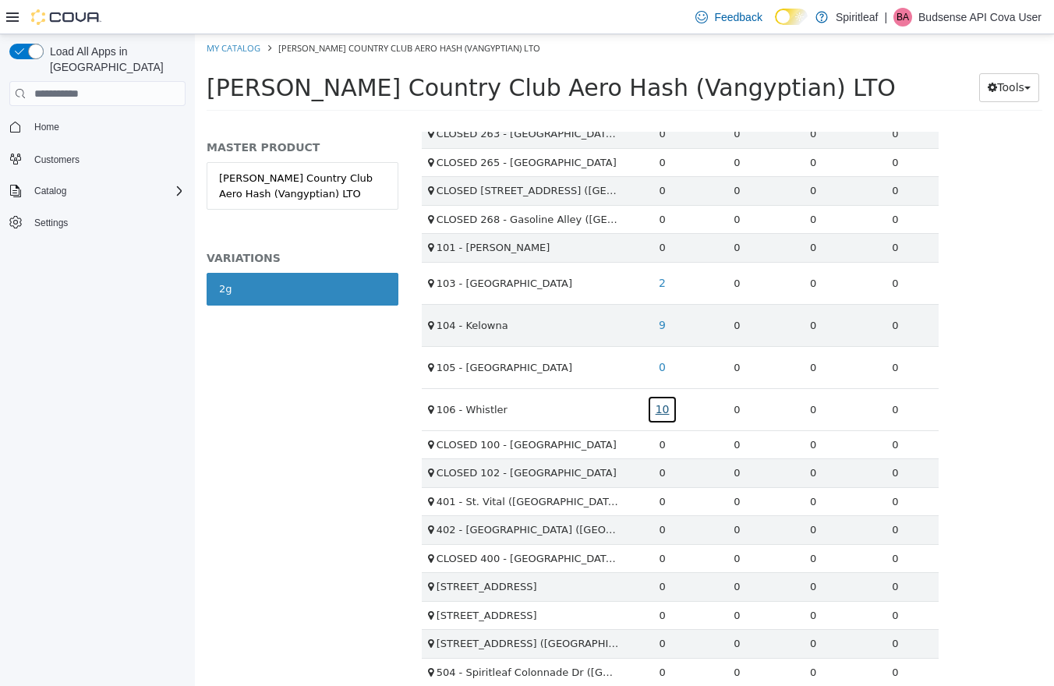
click at [668, 413] on link "10" at bounding box center [662, 409] width 31 height 29
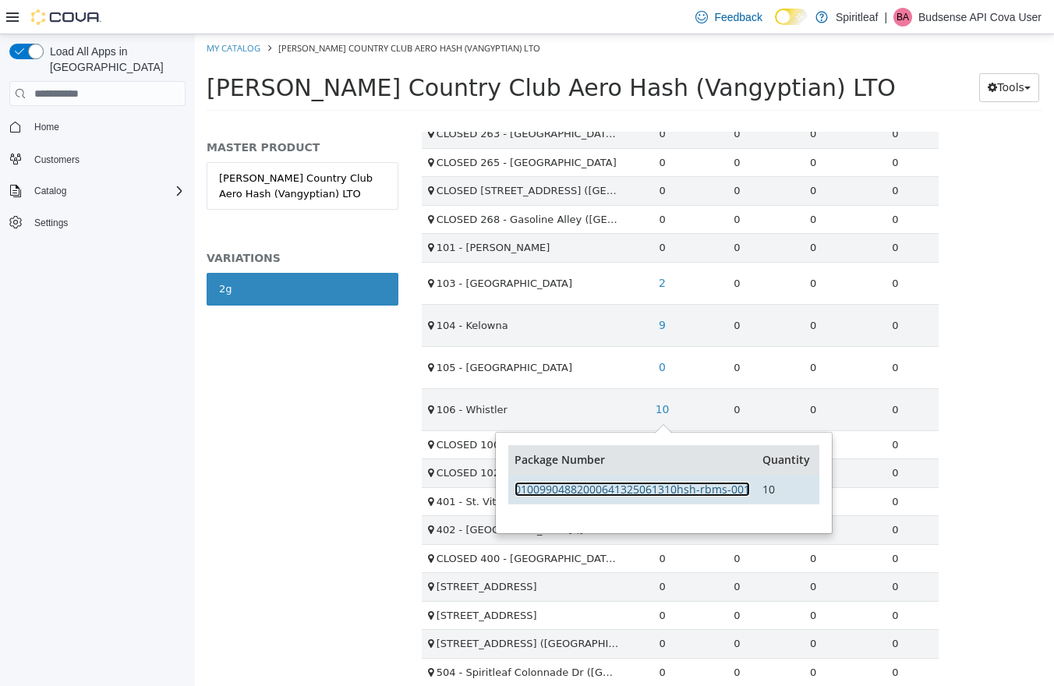
click at [685, 486] on link "01009904882000641325061310hsh-rbms-001" at bounding box center [633, 489] width 236 height 15
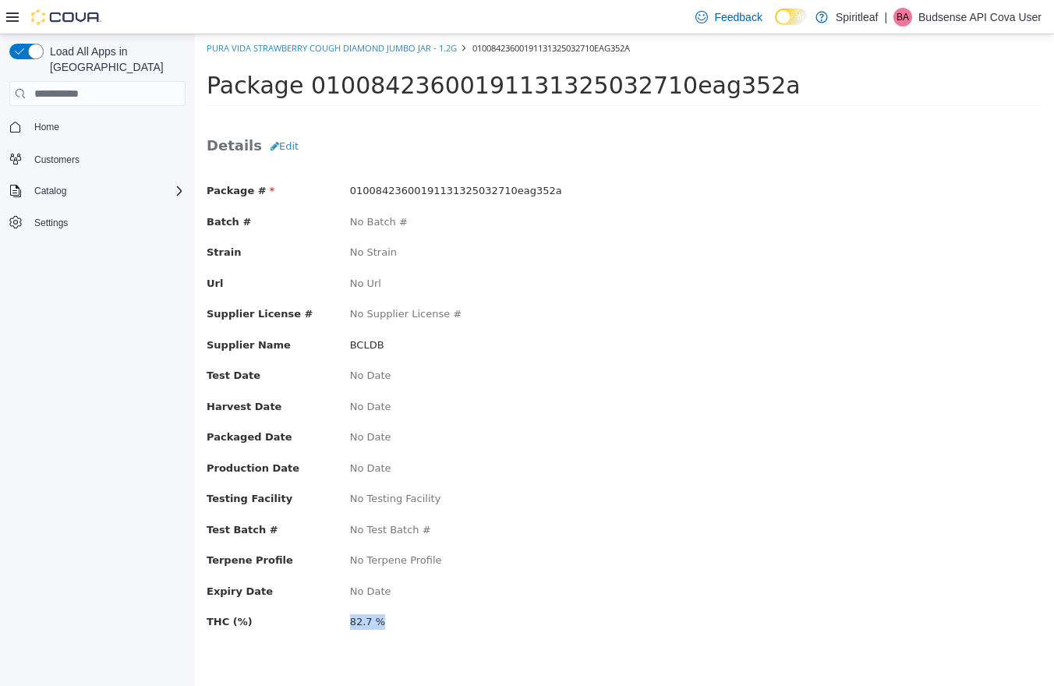
drag, startPoint x: 412, startPoint y: 614, endPoint x: 379, endPoint y: 618, distance: 33.0
click at [388, 630] on div "Package # 01008423600191131325032710eag352a Batch # No Batch # Strain No Strain…" at bounding box center [625, 414] width 836 height 492
click at [332, 46] on link "Pura Vida Strawberry Cough Diamond Jumbo Jar - 1.2g" at bounding box center [332, 48] width 250 height 12
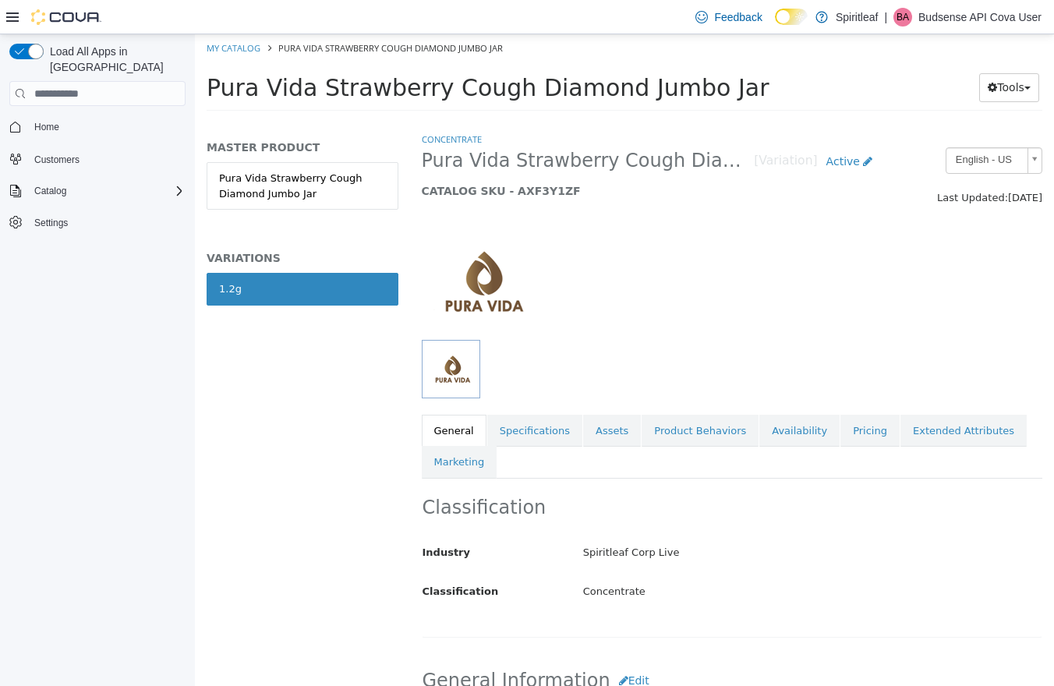
click at [235, 41] on li "My Catalog" at bounding box center [235, 48] width 56 height 14
click at [235, 43] on link "My Catalog" at bounding box center [234, 48] width 54 height 12
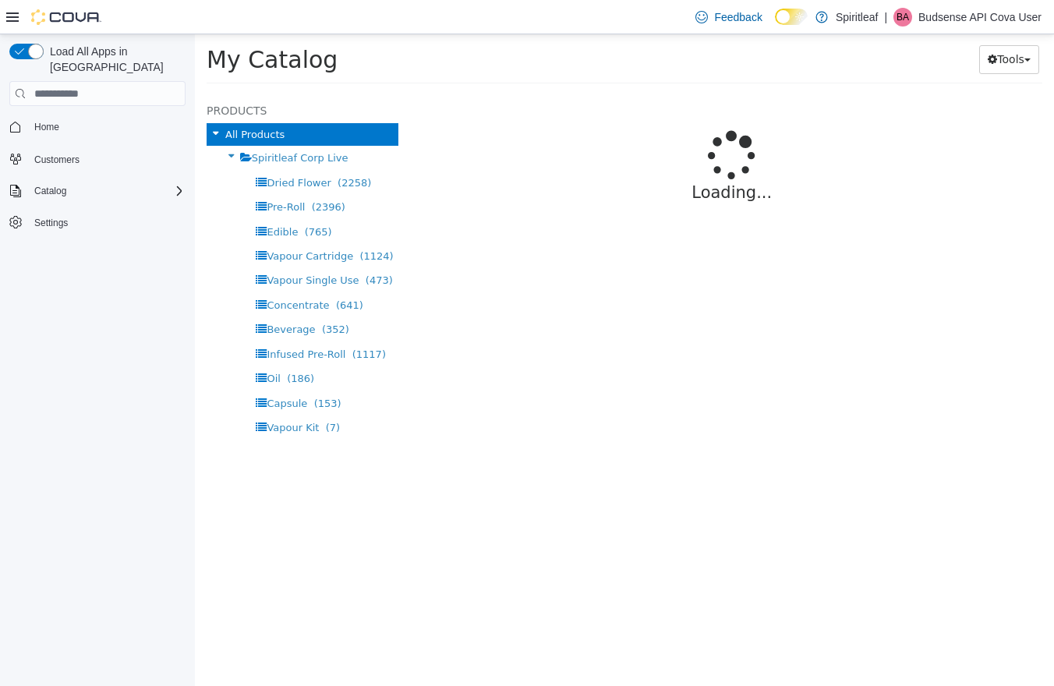
select select "**********"
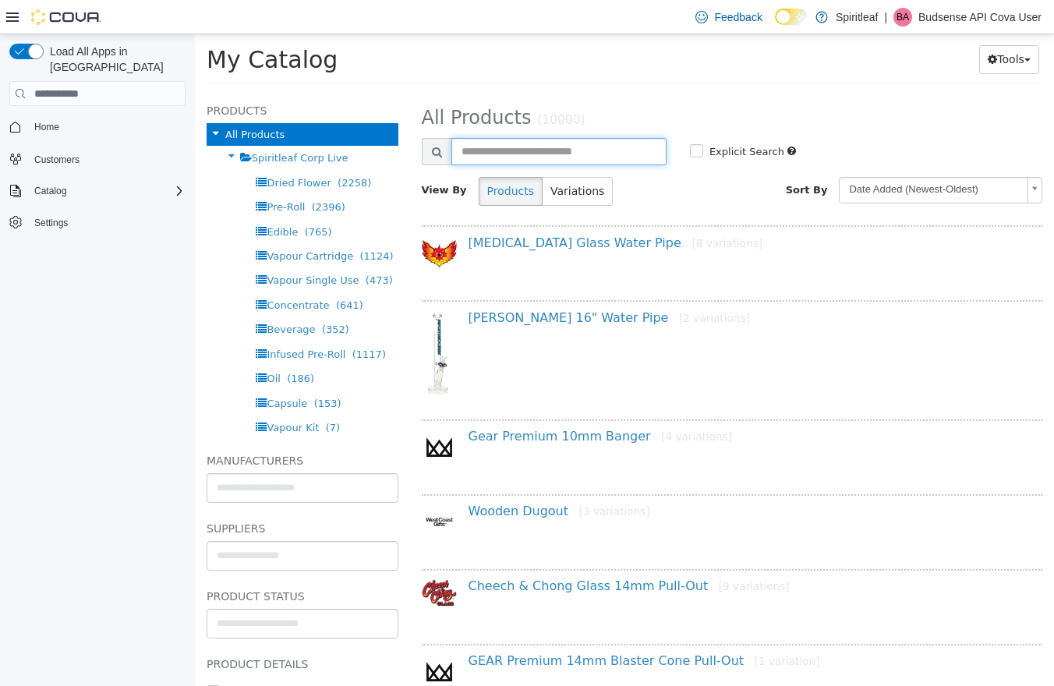
click at [586, 154] on input "text" at bounding box center [559, 151] width 215 height 27
type input "**********"
select select "**********"
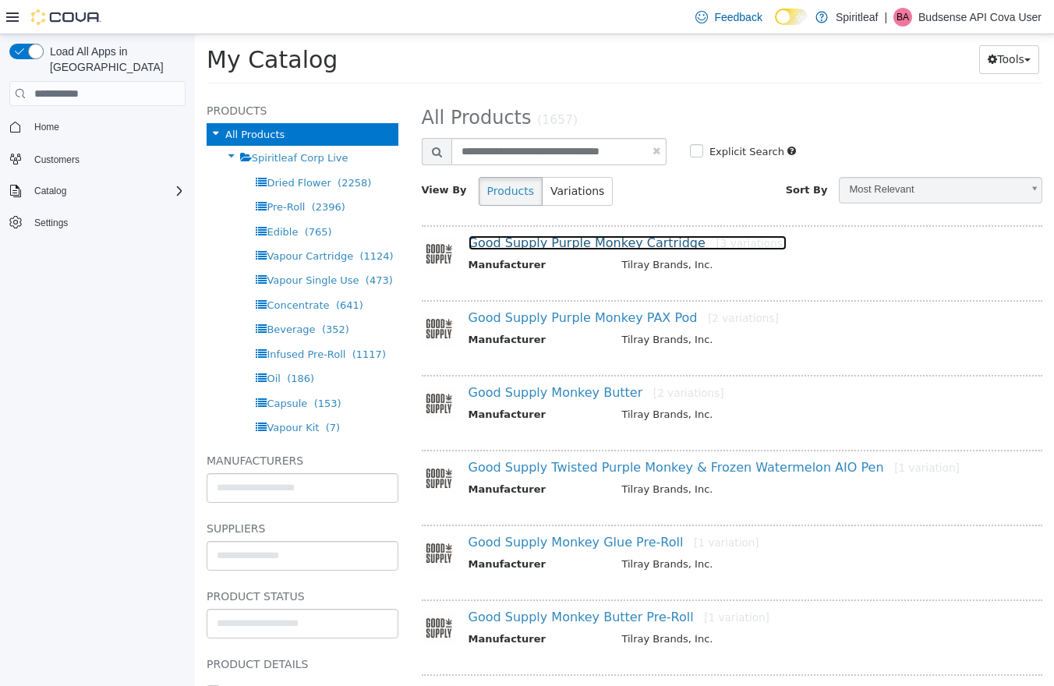
click at [572, 246] on link "Good Supply Purple Monkey Cartridge [3 variations]" at bounding box center [628, 243] width 319 height 15
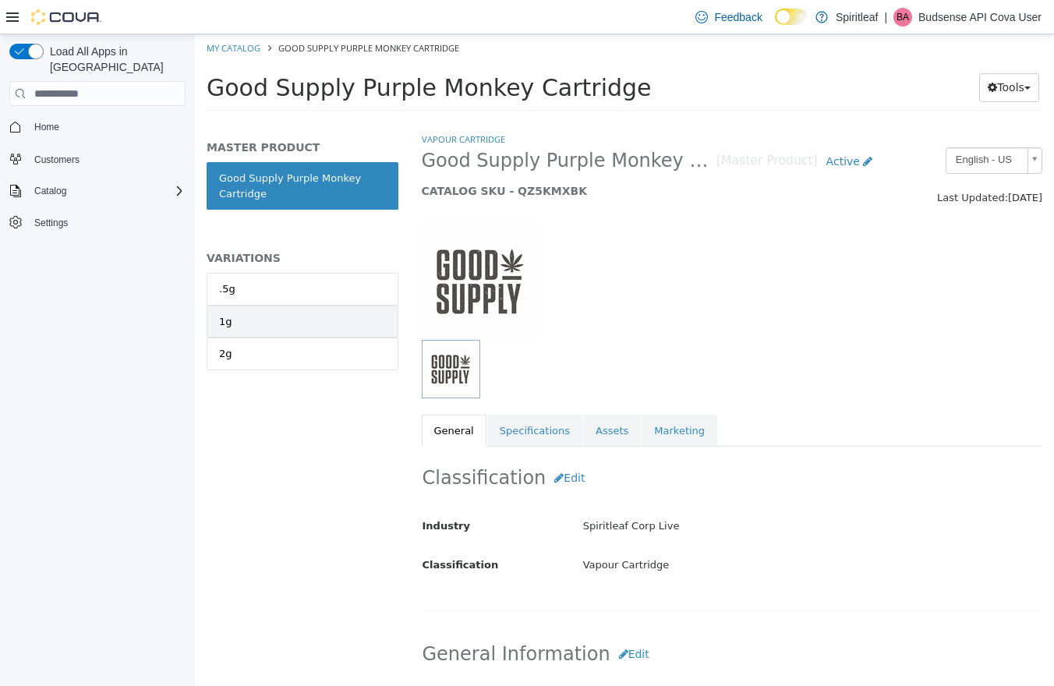
click at [335, 329] on link "1g" at bounding box center [303, 322] width 192 height 33
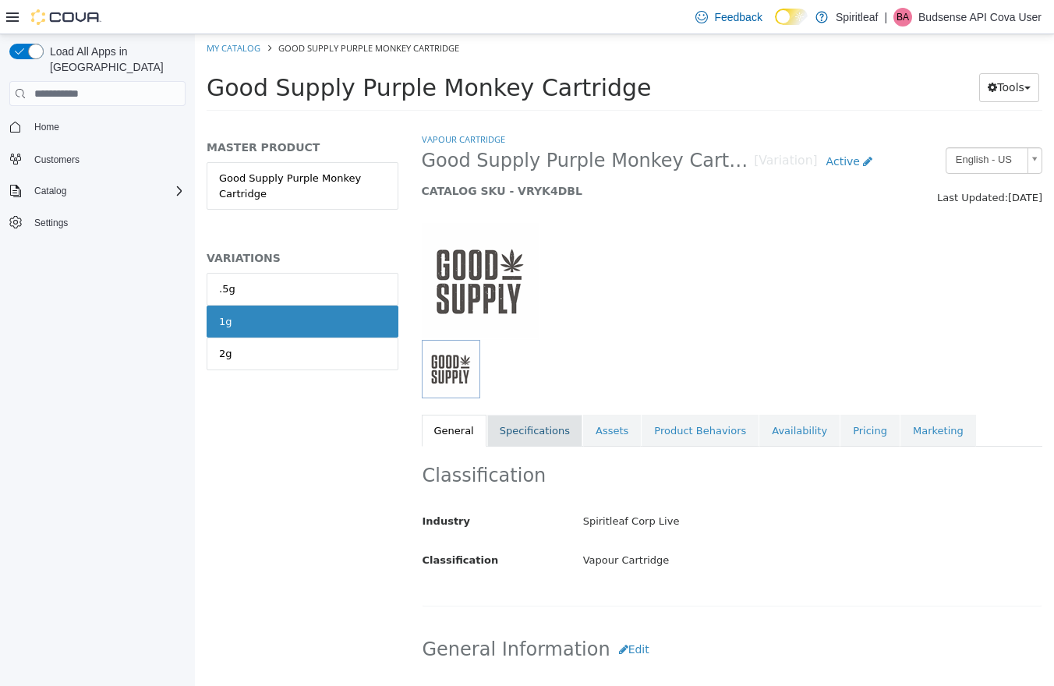
click at [524, 439] on link "Specifications" at bounding box center [534, 431] width 95 height 33
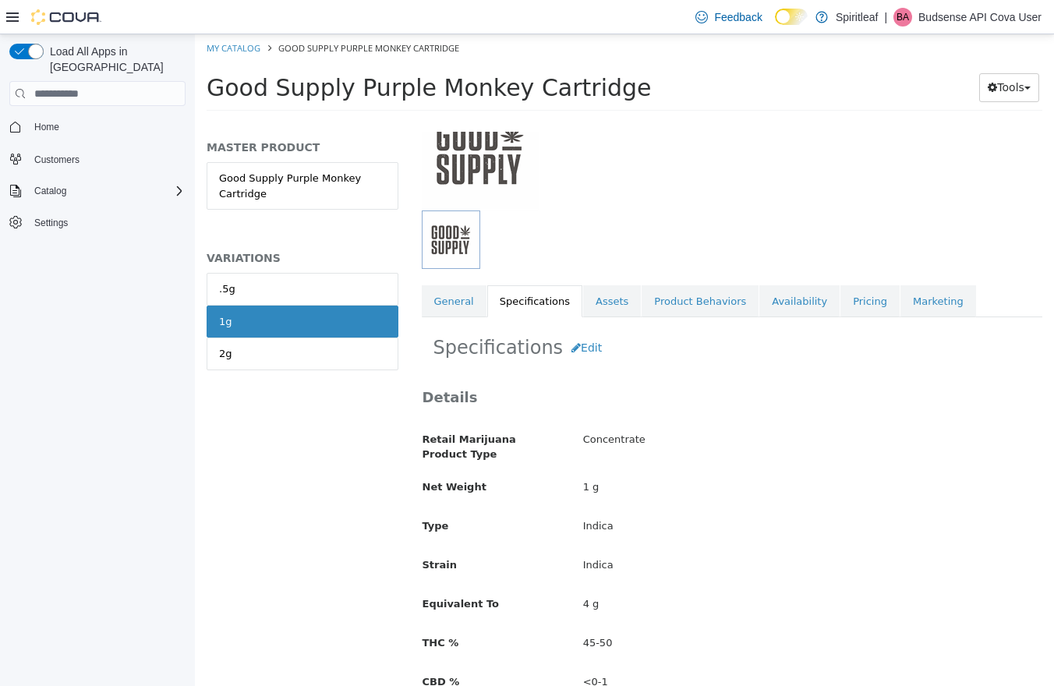
scroll to position [278, 0]
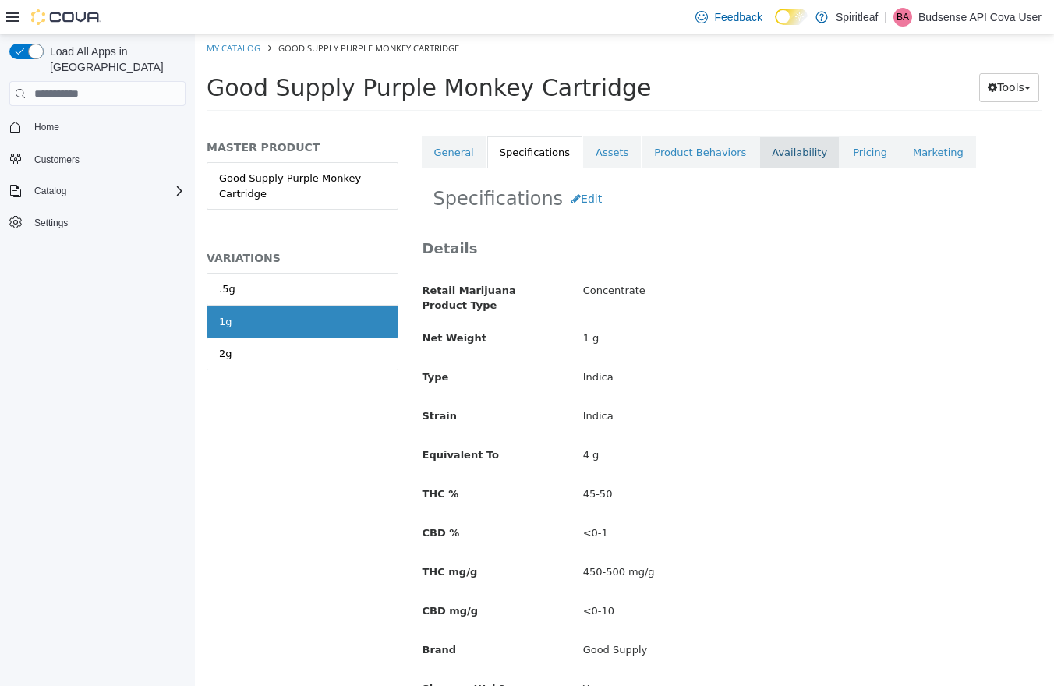
click at [771, 143] on link "Availability" at bounding box center [800, 152] width 80 height 33
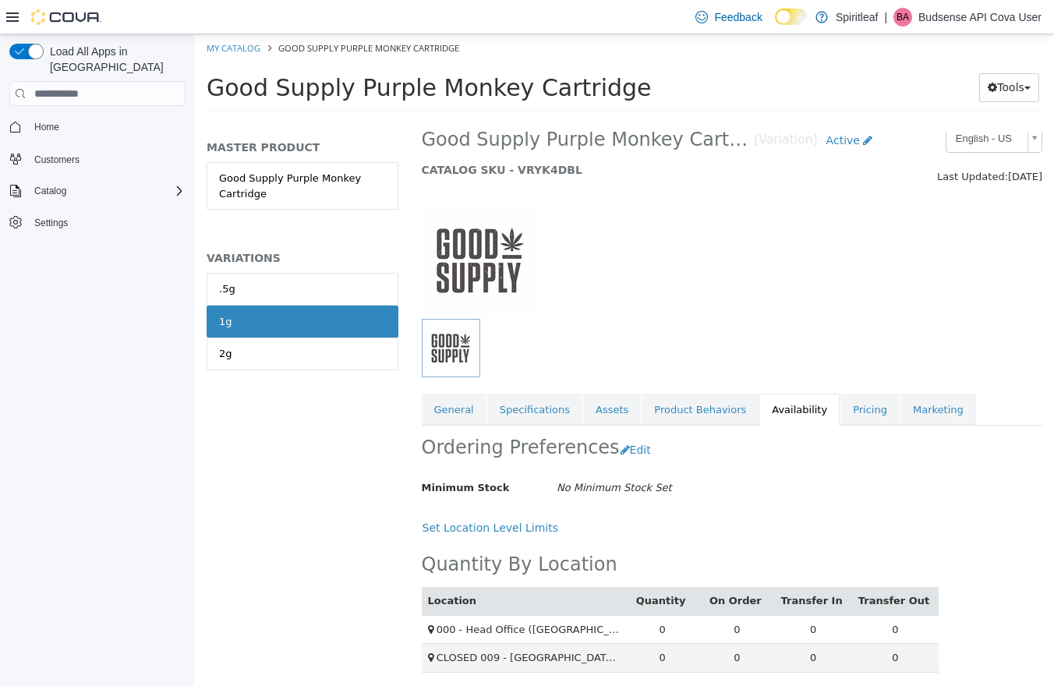
scroll to position [3099, 0]
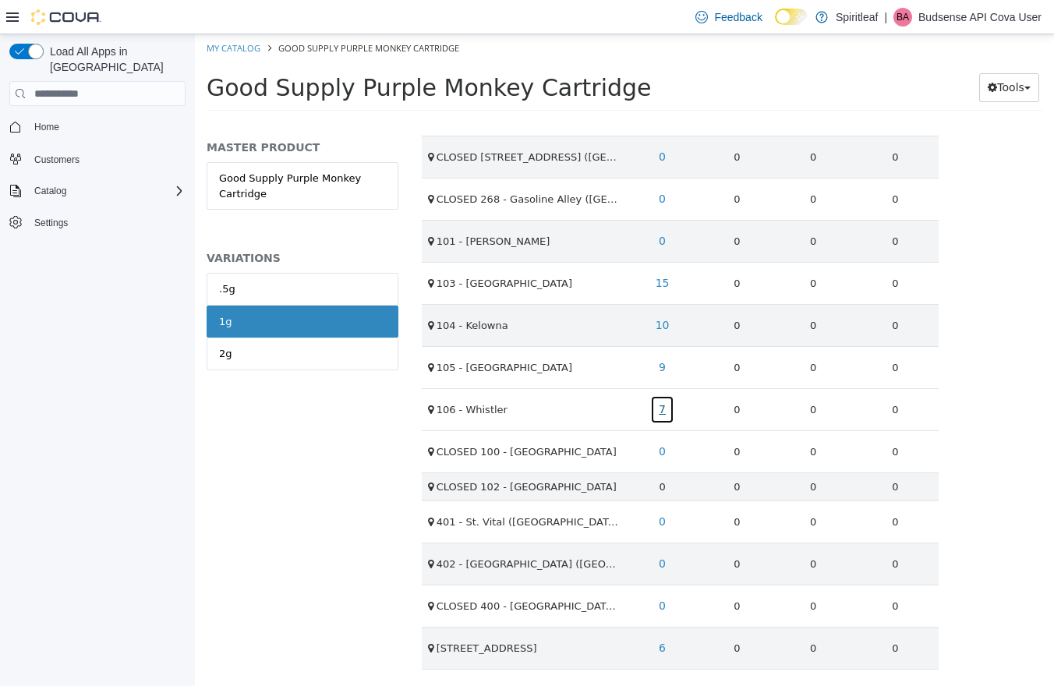
click at [660, 412] on link "7" at bounding box center [662, 409] width 24 height 29
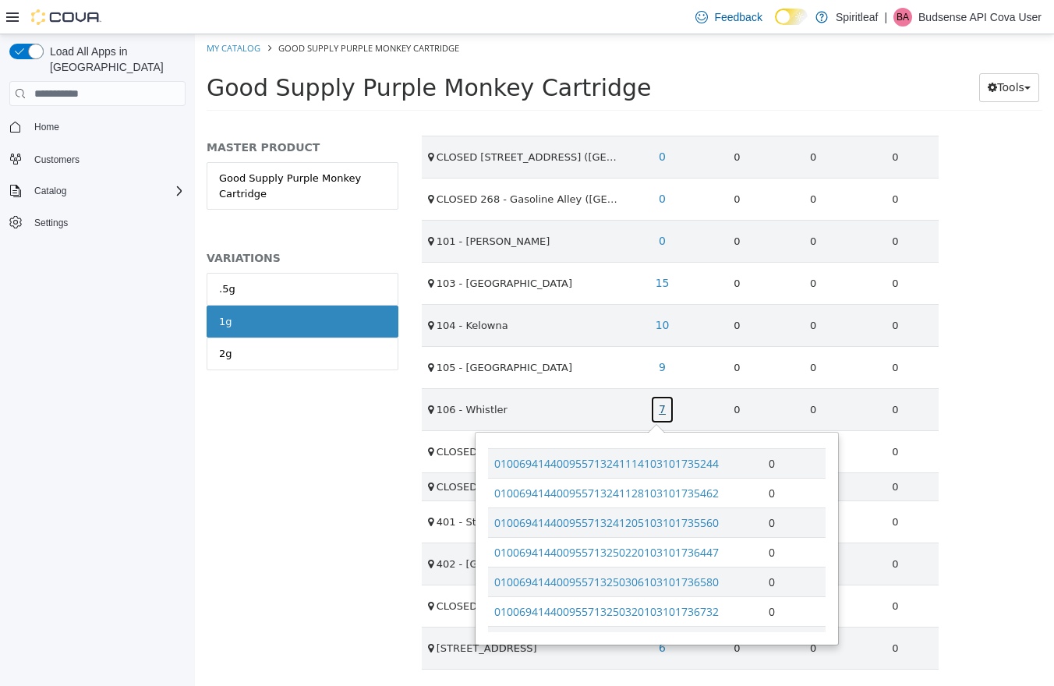
scroll to position [452, 0]
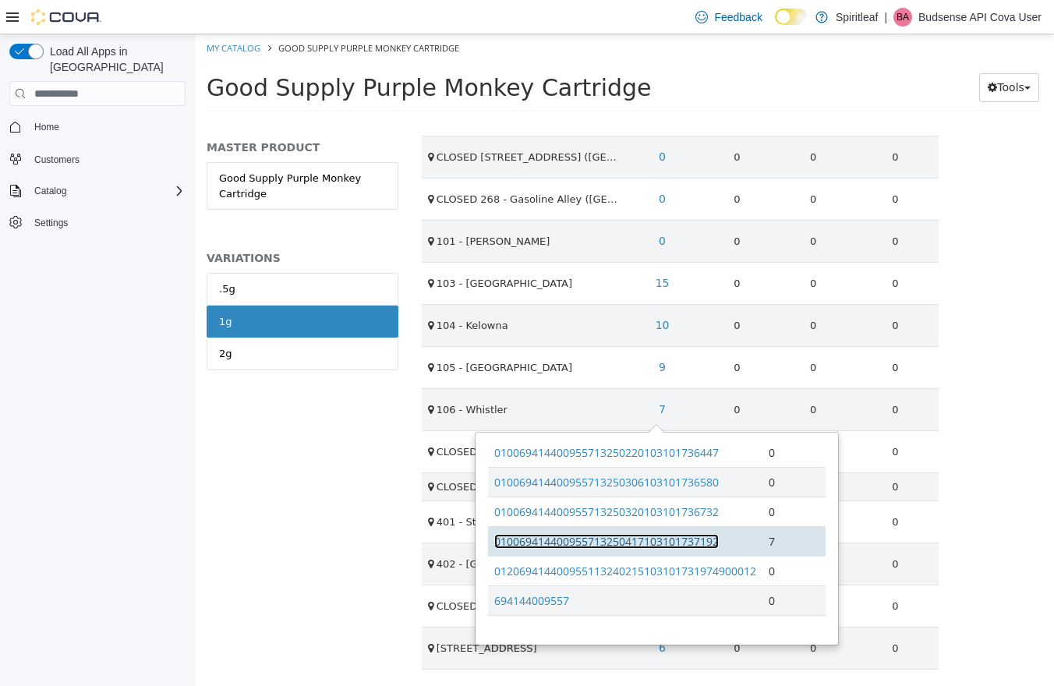
click at [636, 536] on link "010069414400955713250417103101737192" at bounding box center [606, 541] width 225 height 15
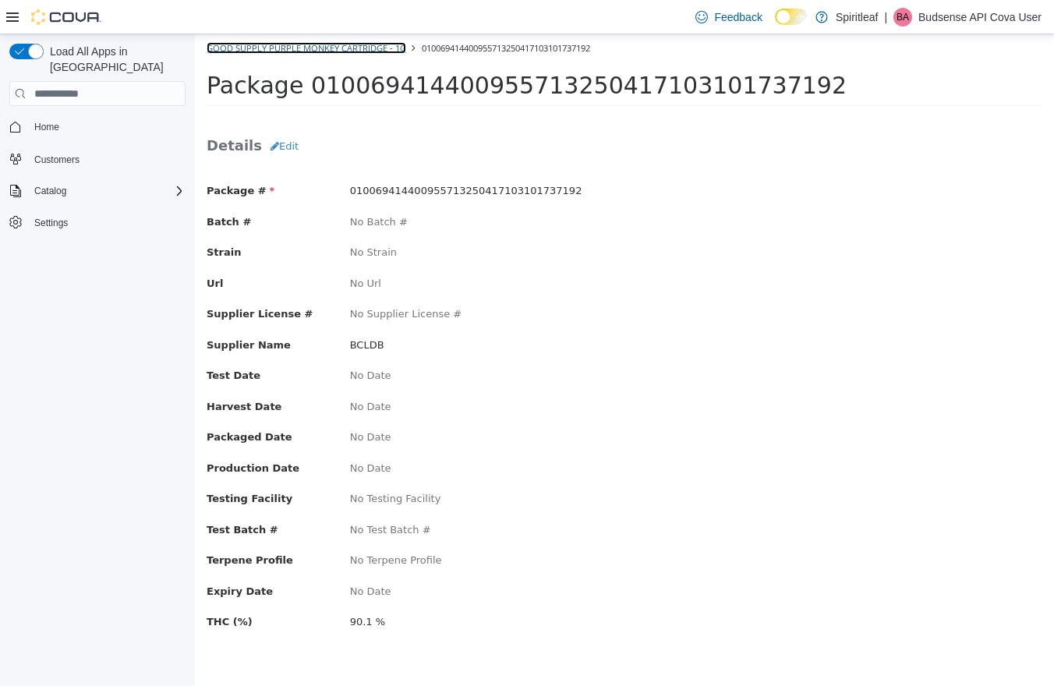
click at [294, 49] on link "Good Supply Purple Monkey Cartridge - 1g" at bounding box center [307, 48] width 200 height 12
click at [283, 49] on link "Glacial Gold THC 10 Softgels - 100 x 10mg" at bounding box center [301, 48] width 189 height 12
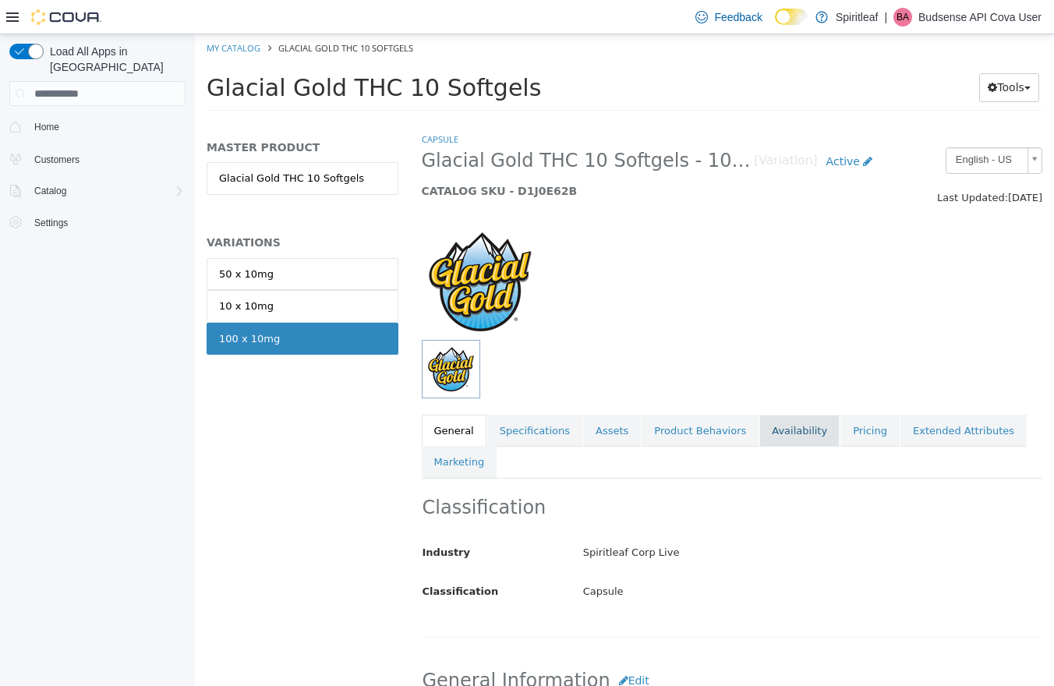
click at [799, 430] on link "Availability" at bounding box center [800, 431] width 80 height 33
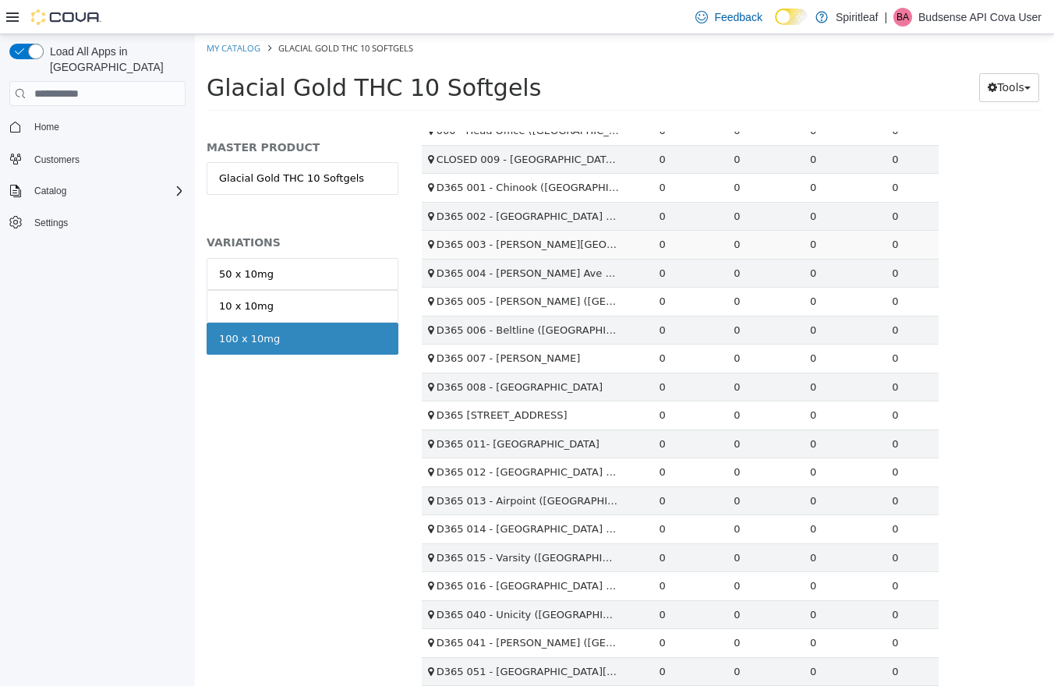
scroll to position [2390, 0]
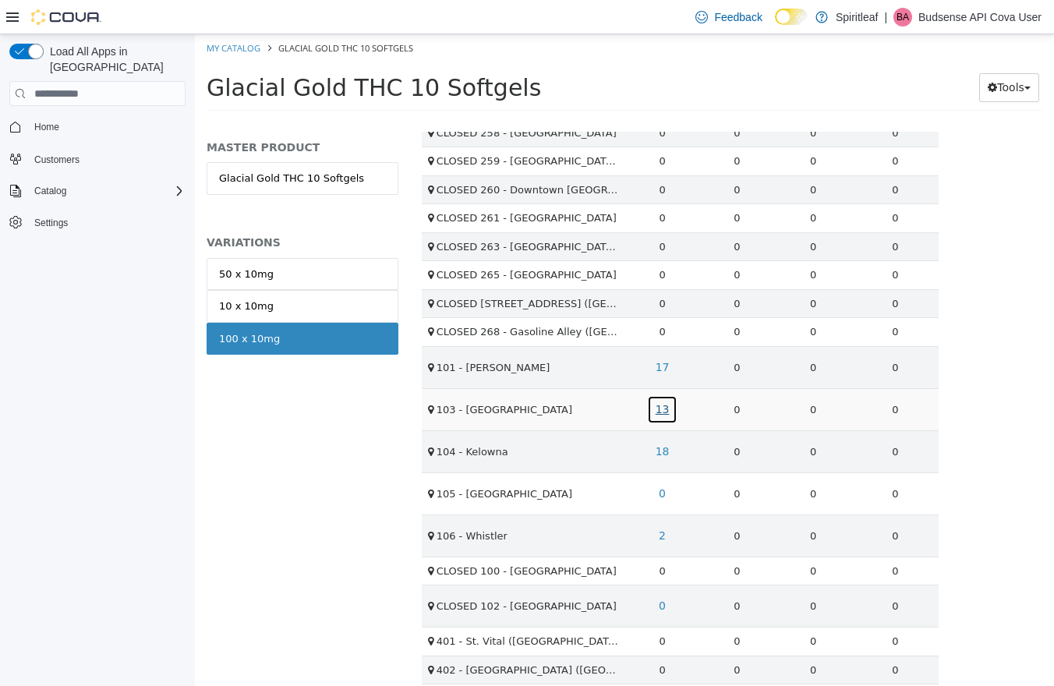
click at [660, 413] on link "13" at bounding box center [662, 409] width 31 height 29
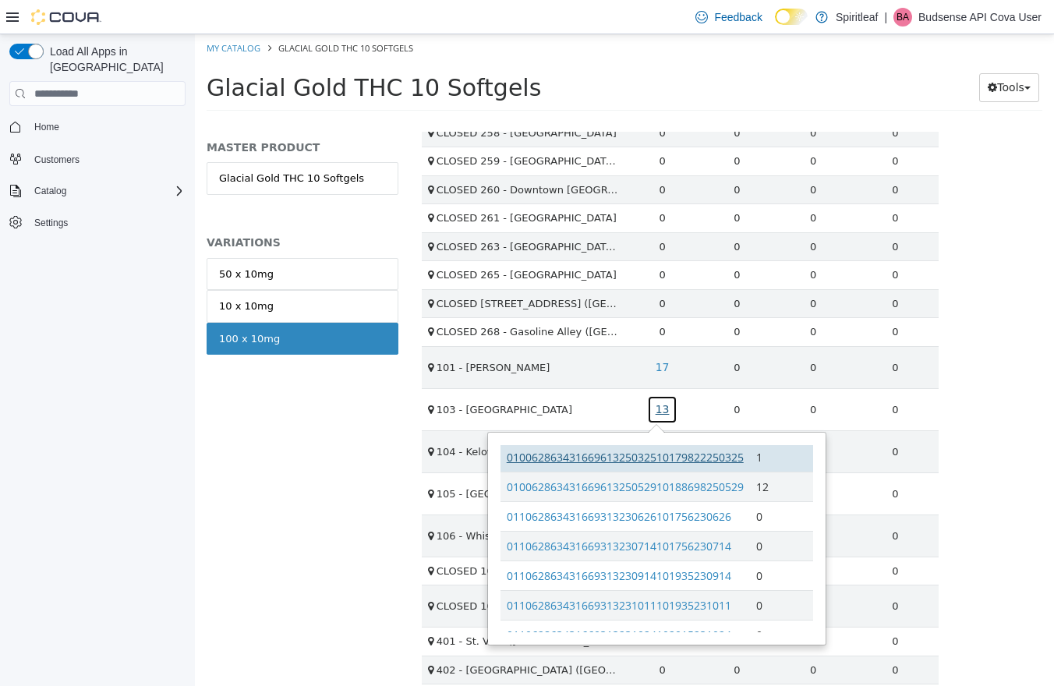
scroll to position [442, 0]
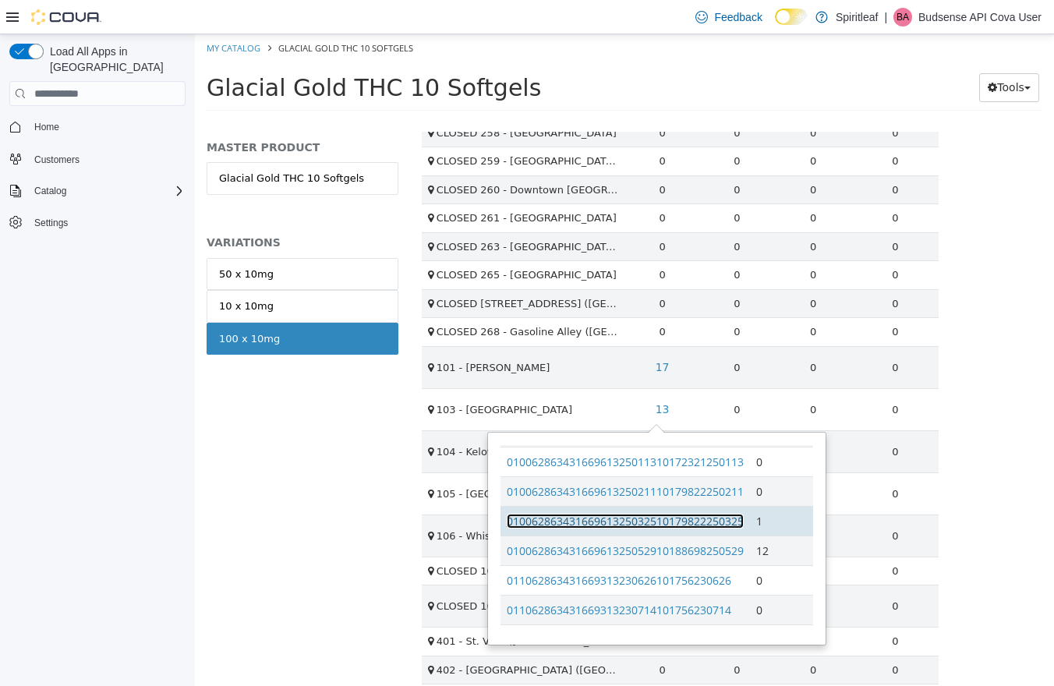
click at [680, 524] on link "01006286343166961325032510179822250325" at bounding box center [625, 521] width 237 height 15
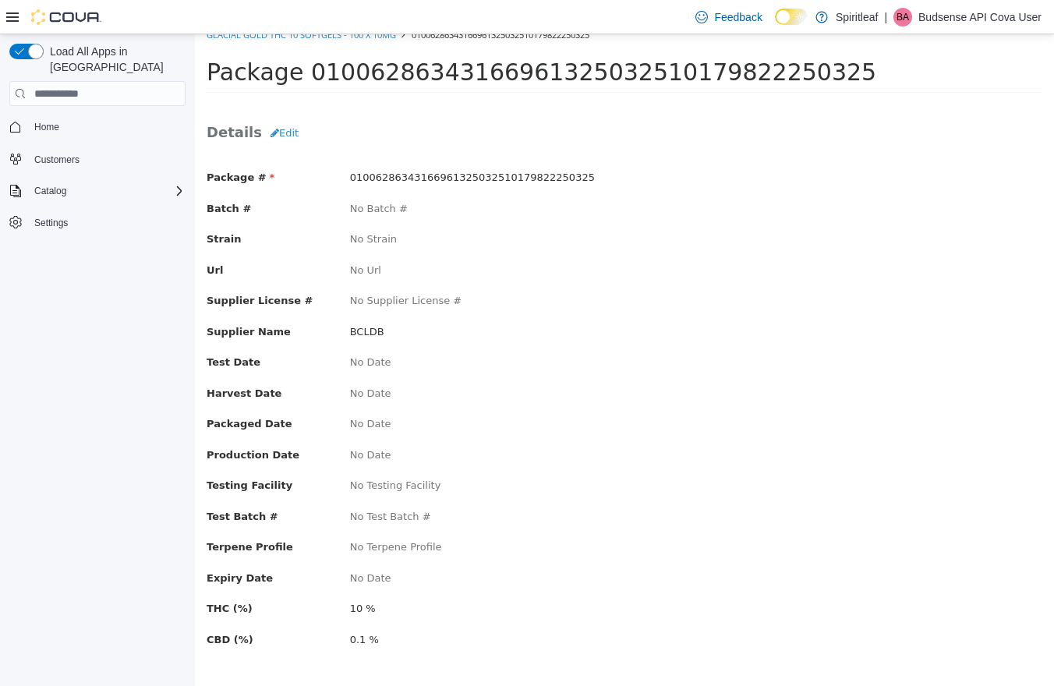
scroll to position [20, 0]
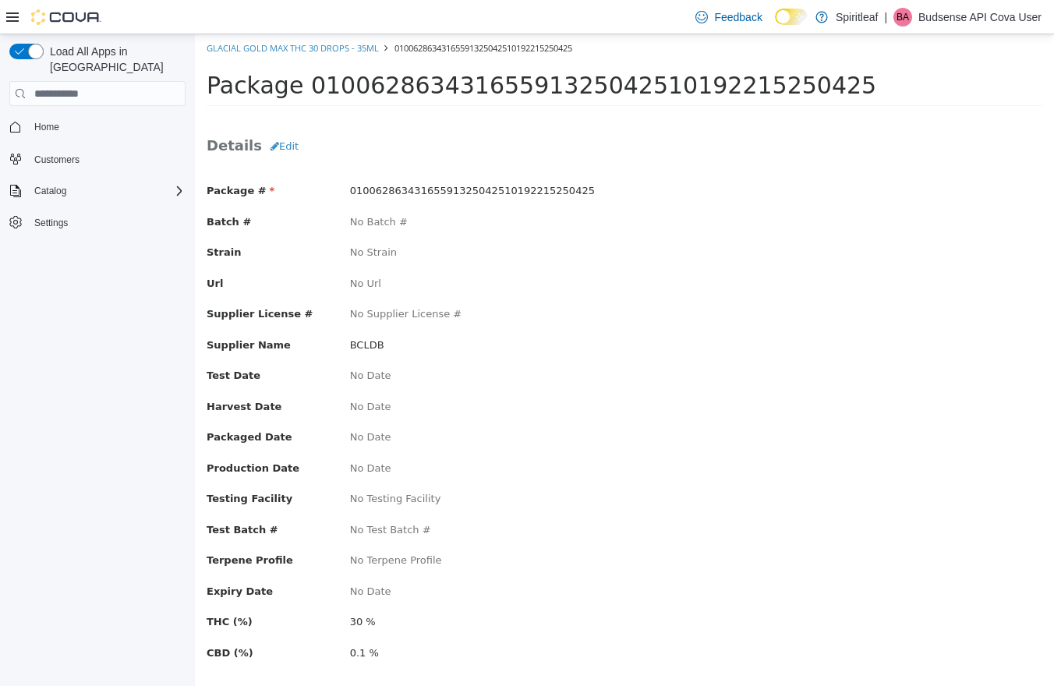
scroll to position [20, 0]
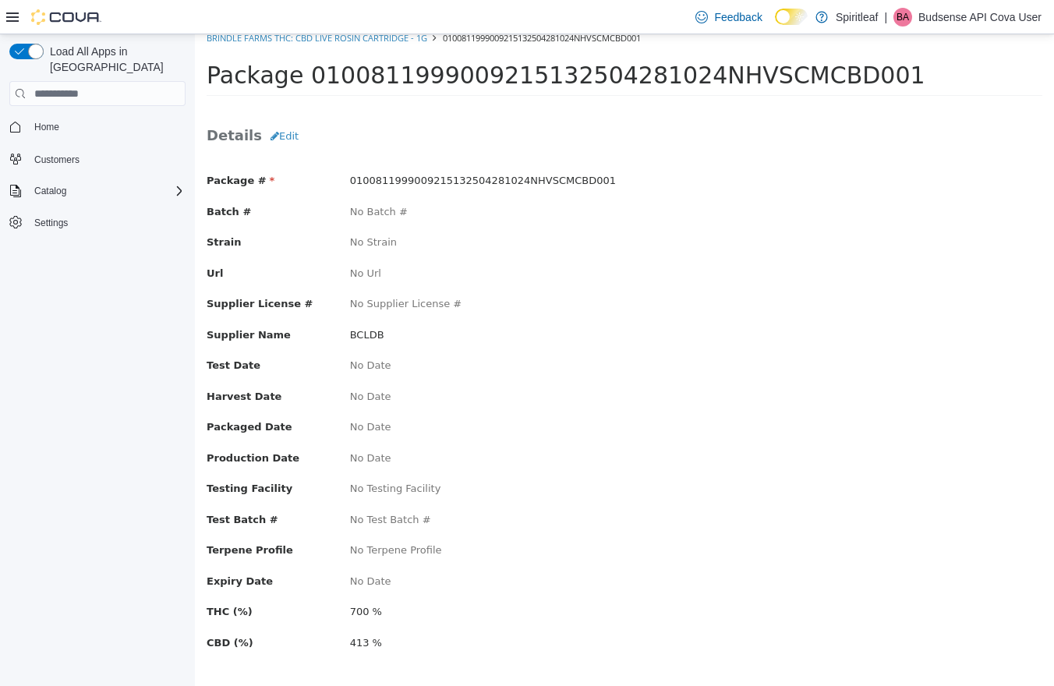
scroll to position [20, 0]
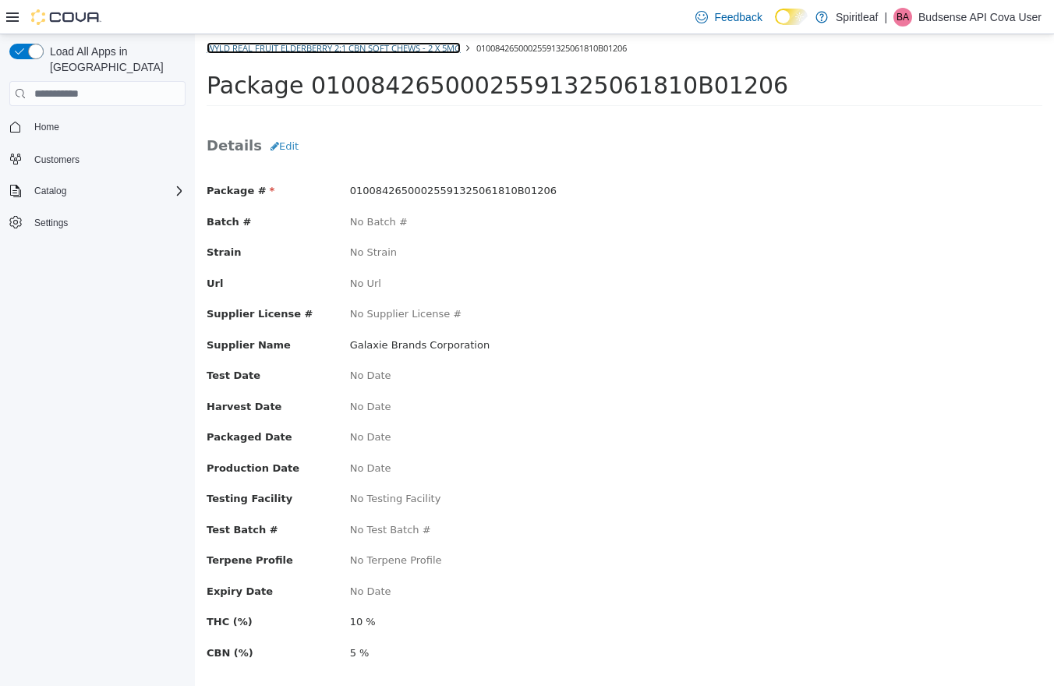
click at [406, 48] on link "Wyld Real Fruit Elderberry 2:1 CBN Soft Chews - 2 x 5mg" at bounding box center [334, 48] width 254 height 12
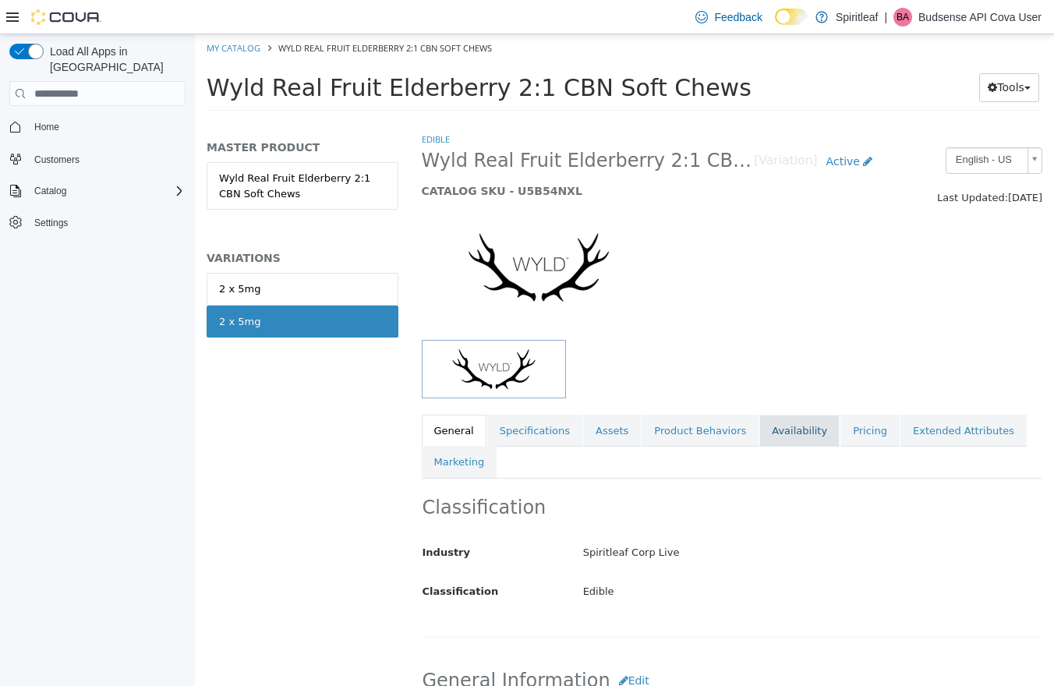
click at [802, 436] on link "Availability" at bounding box center [800, 431] width 80 height 33
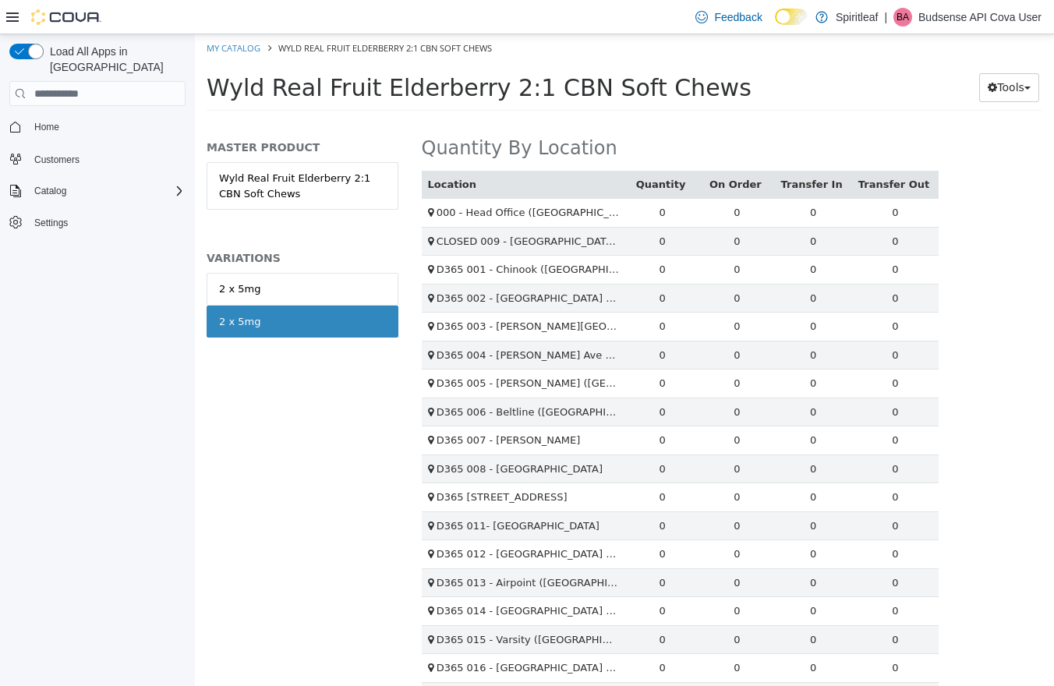
scroll to position [2431, 0]
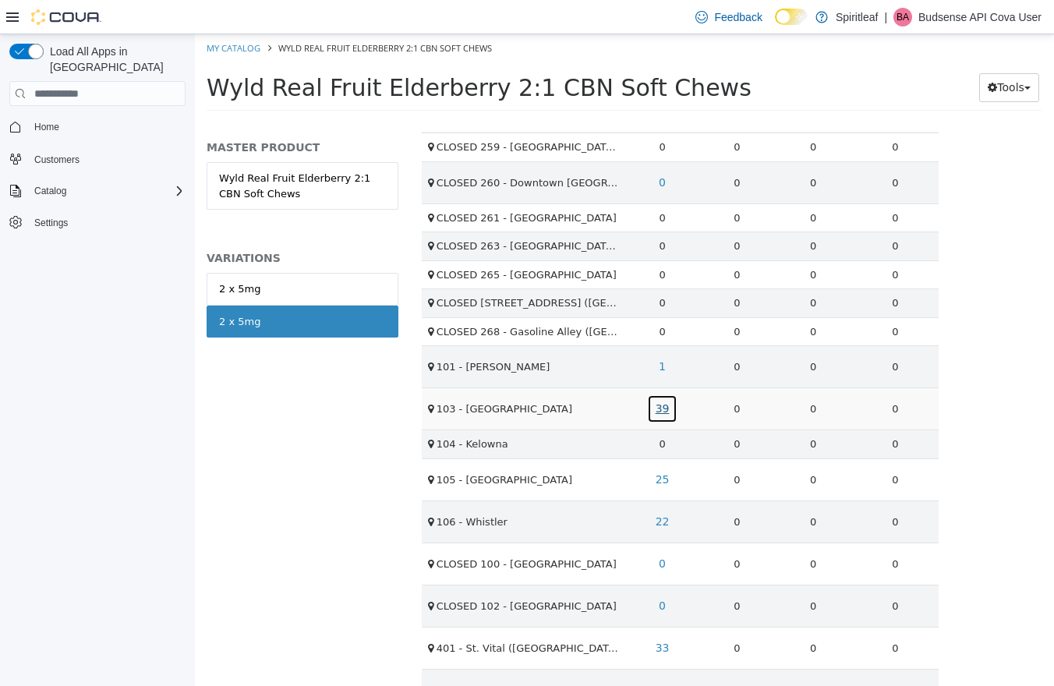
click at [660, 409] on link "39" at bounding box center [662, 409] width 31 height 29
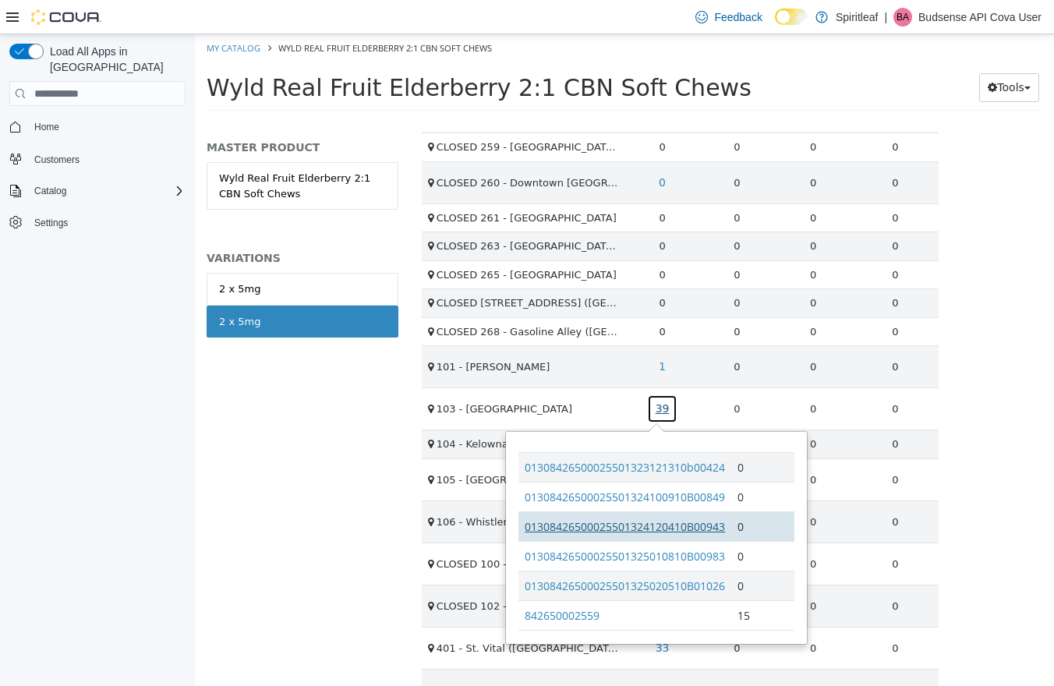
scroll to position [1015, 0]
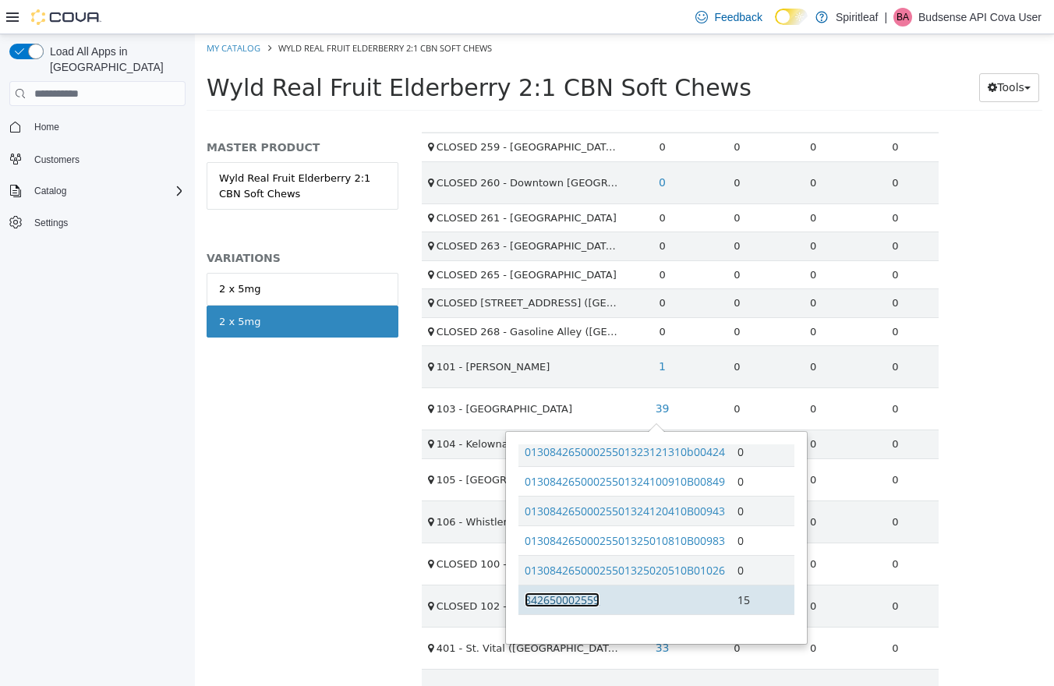
click at [569, 597] on link "842650002559" at bounding box center [562, 600] width 75 height 15
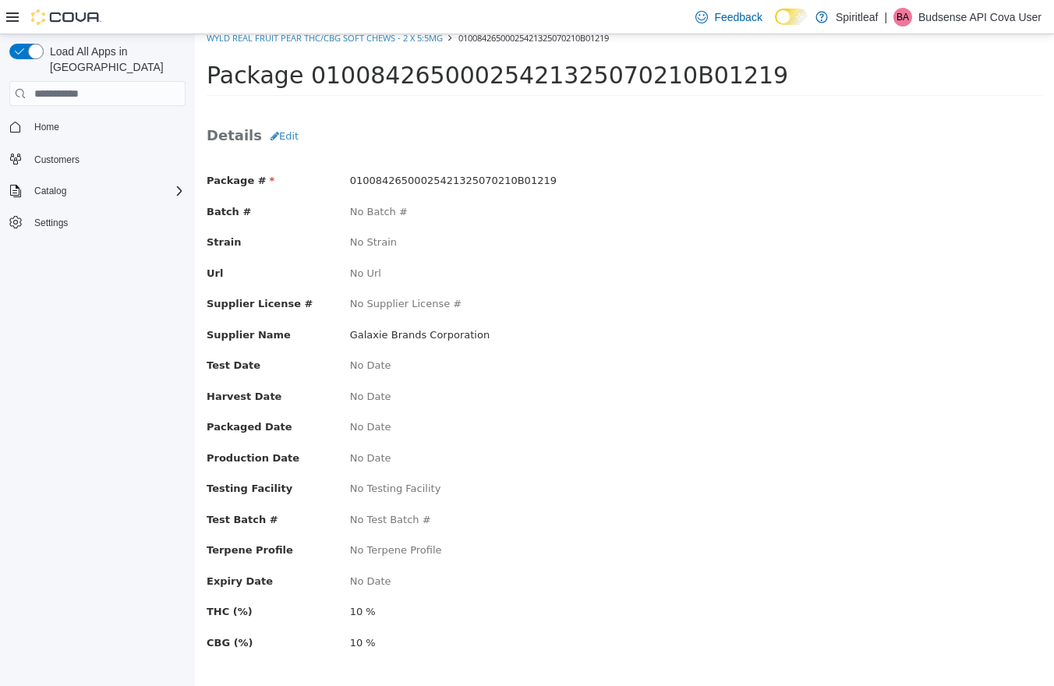
scroll to position [20, 0]
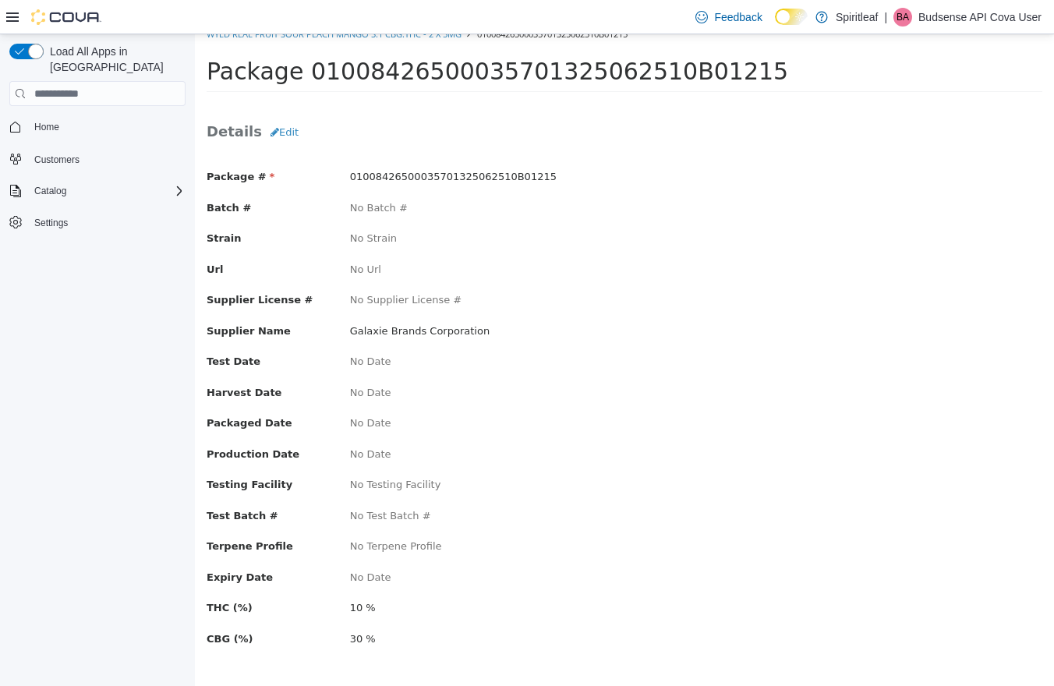
scroll to position [20, 0]
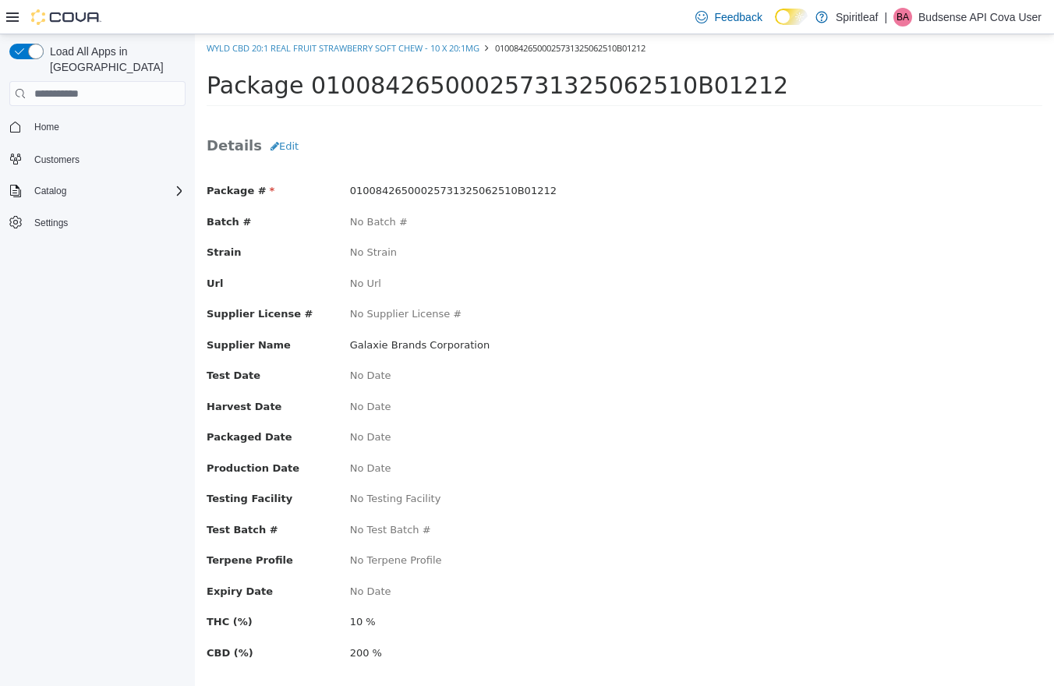
scroll to position [20, 0]
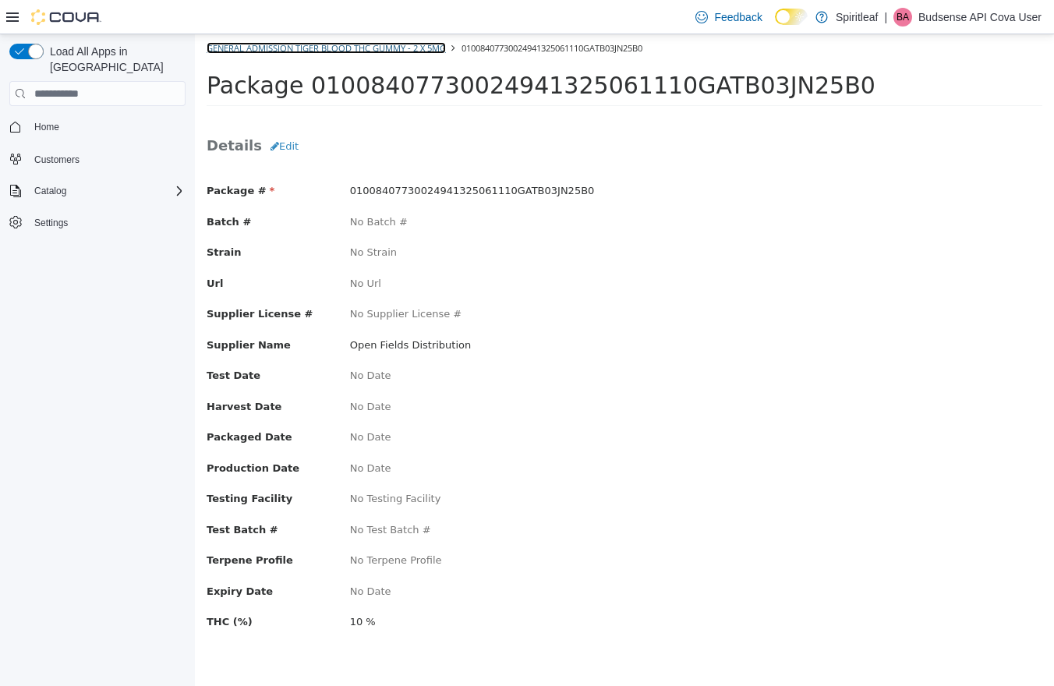
click at [345, 45] on link "General Admission Tiger Blood THC Gummy - 2 x 5mg" at bounding box center [326, 48] width 239 height 12
